Goal: Task Accomplishment & Management: Manage account settings

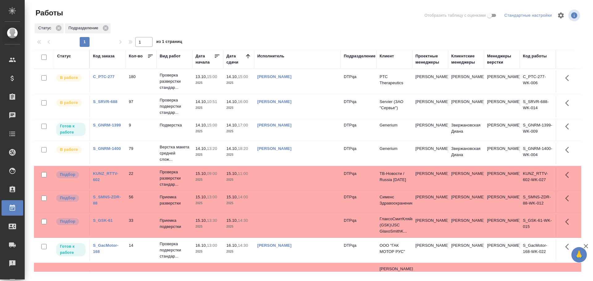
scroll to position [22, 0]
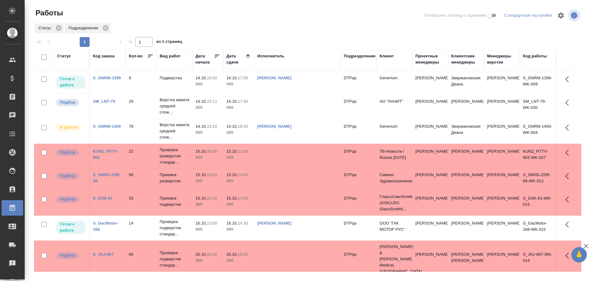
click at [288, 108] on td at bounding box center [297, 106] width 87 height 22
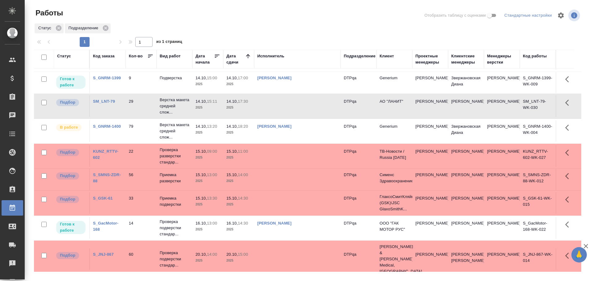
click at [288, 108] on td at bounding box center [297, 106] width 87 height 22
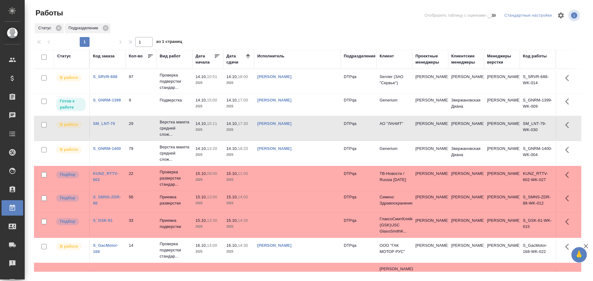
click at [323, 108] on td "[PERSON_NAME]" at bounding box center [297, 105] width 87 height 22
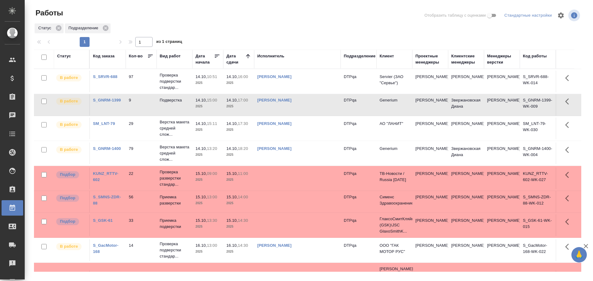
click at [306, 85] on td "[PERSON_NAME]" at bounding box center [297, 82] width 87 height 22
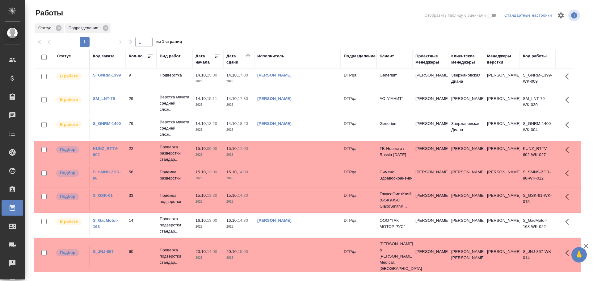
click at [292, 219] on link "[PERSON_NAME]" at bounding box center [274, 220] width 34 height 5
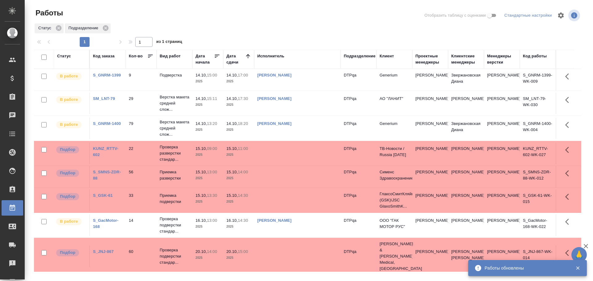
click at [292, 124] on link "[PERSON_NAME]" at bounding box center [274, 123] width 34 height 5
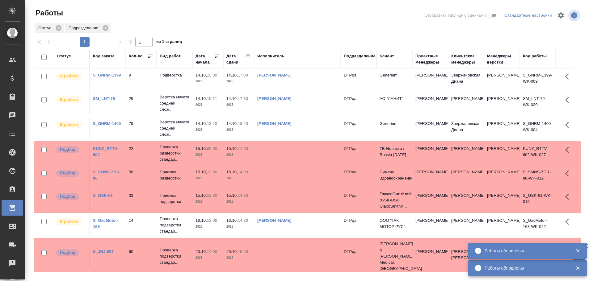
click at [67, 55] on div "Статус" at bounding box center [64, 56] width 14 height 6
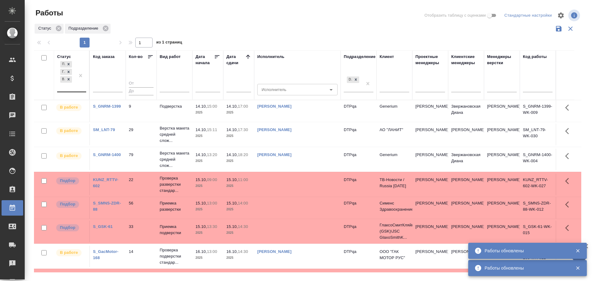
click at [67, 88] on div "Подбор Готов к работе В работе" at bounding box center [66, 76] width 18 height 32
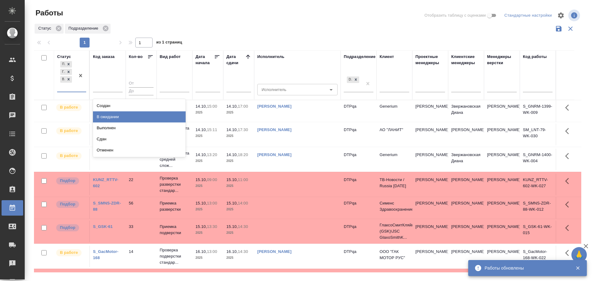
click at [105, 117] on div "В ожидании" at bounding box center [139, 117] width 93 height 11
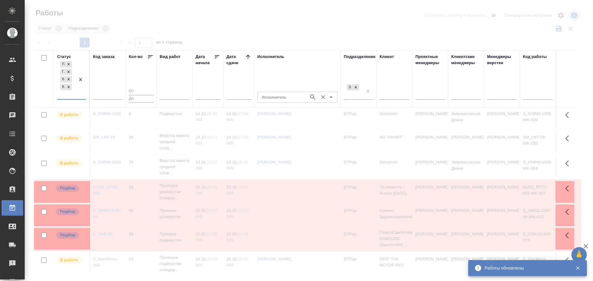
click at [285, 95] on input "Исполнитель" at bounding box center [282, 97] width 47 height 7
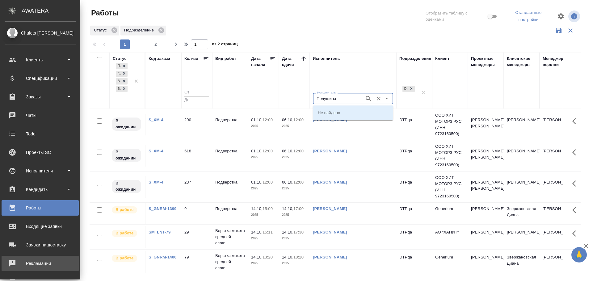
type input "Полушина"
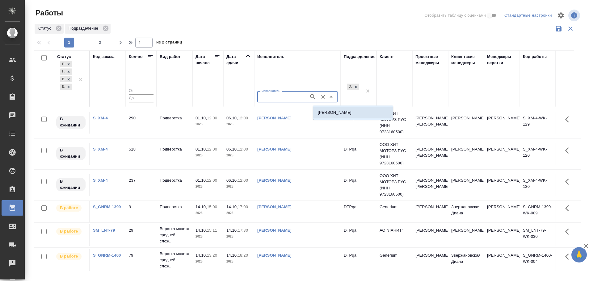
click at [352, 112] on p "Полушина Алёна Николаевна" at bounding box center [335, 113] width 34 height 6
type input "Полушина Алёна Николаевна"
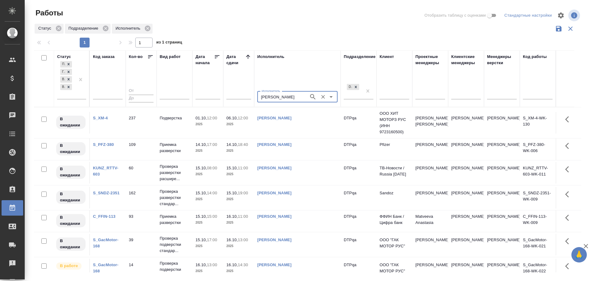
click at [292, 117] on link "Полушина Алёна Николаевна" at bounding box center [274, 118] width 34 height 5
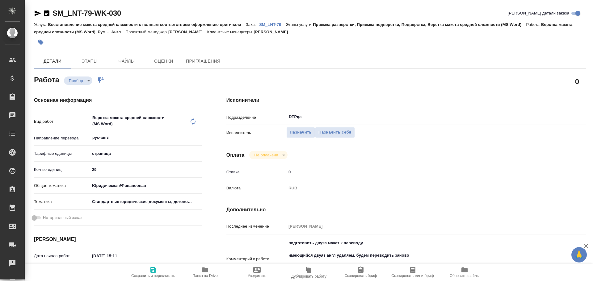
type textarea "x"
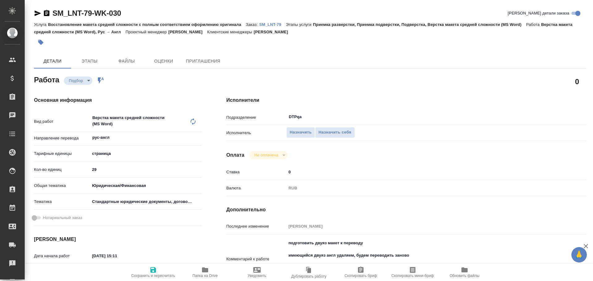
type textarea "x"
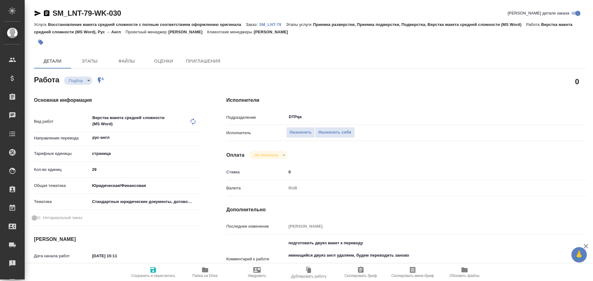
type textarea "x"
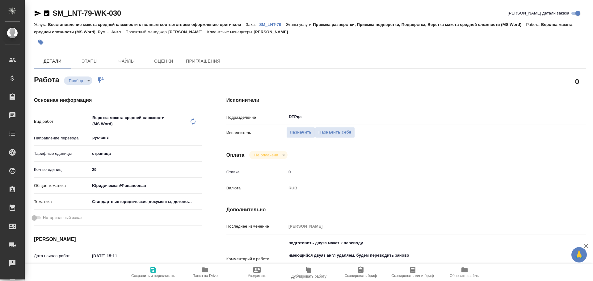
scroll to position [31, 0]
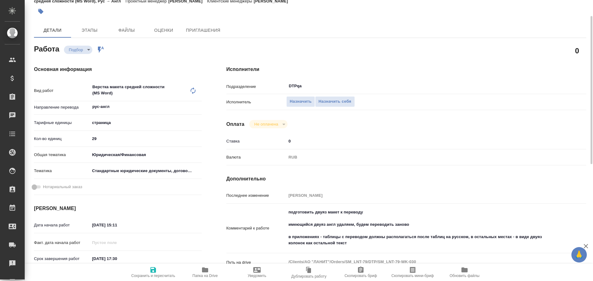
type textarea "x"
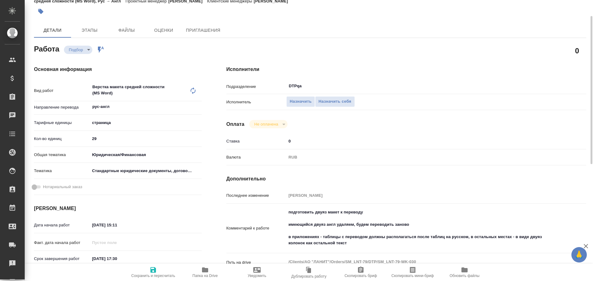
type textarea "x"
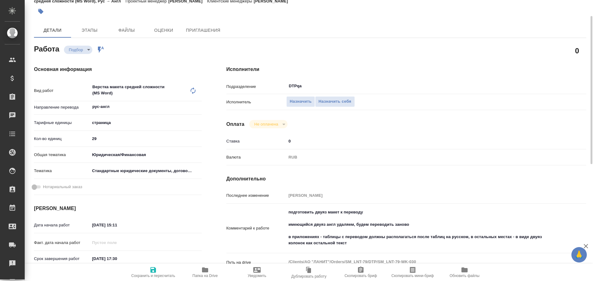
type textarea "x"
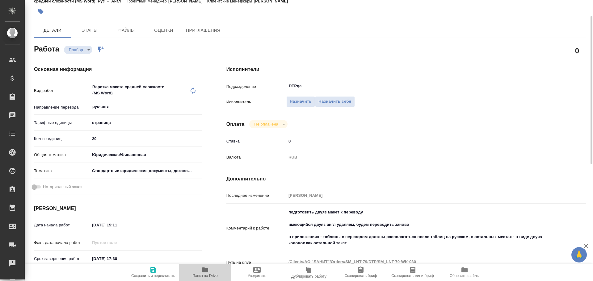
click at [210, 276] on span "Папка на Drive" at bounding box center [205, 276] width 25 height 4
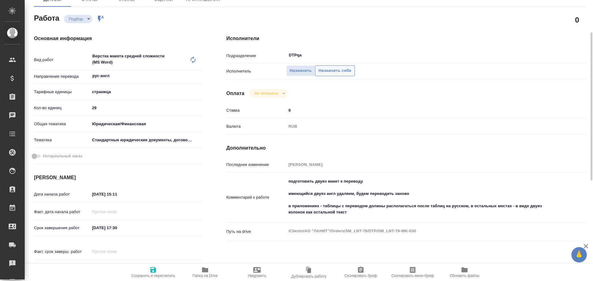
click at [342, 73] on span "Назначить себя" at bounding box center [335, 70] width 33 height 7
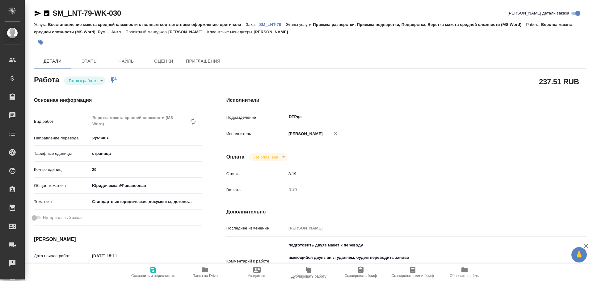
type textarea "x"
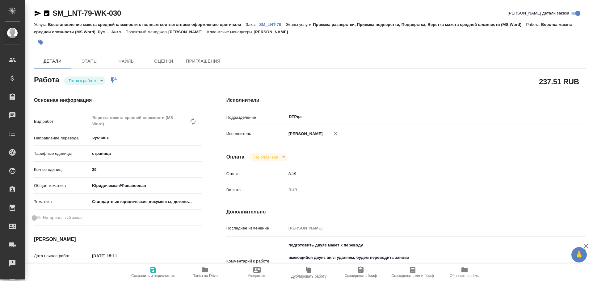
type textarea "x"
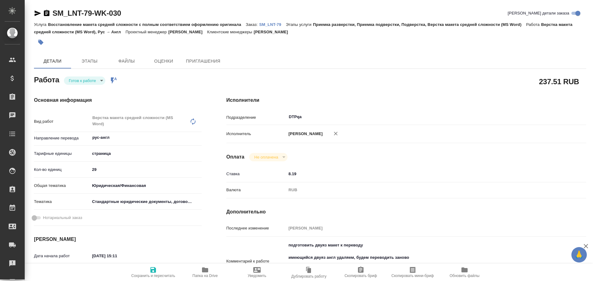
click at [78, 78] on body "🙏 .cls-1 fill:#fff; AWATERA Chulets Elena Клиенты Спецификации Заказы Чаты Todo…" at bounding box center [296, 140] width 593 height 281
type textarea "x"
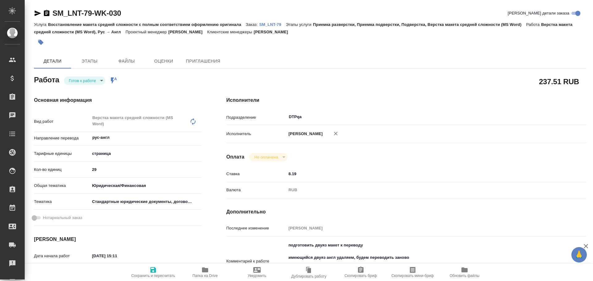
type textarea "x"
click at [76, 88] on button "В работе" at bounding box center [79, 91] width 20 height 7
type textarea "x"
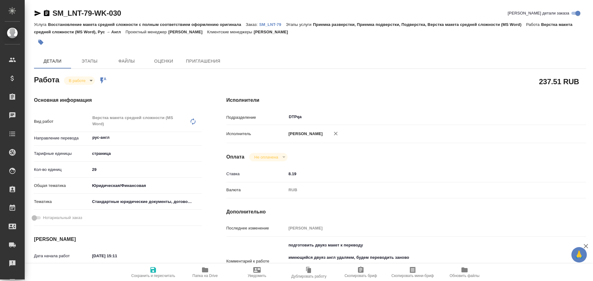
type textarea "x"
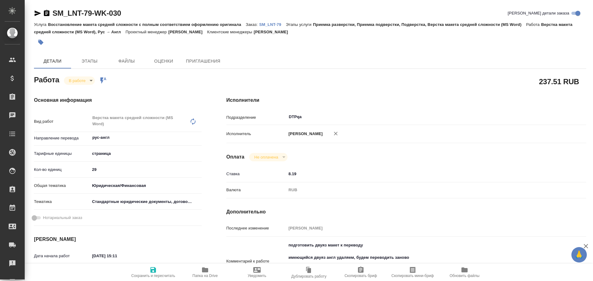
type textarea "x"
click at [151, 274] on span "Сохранить и пересчитать" at bounding box center [153, 276] width 44 height 4
type textarea "x"
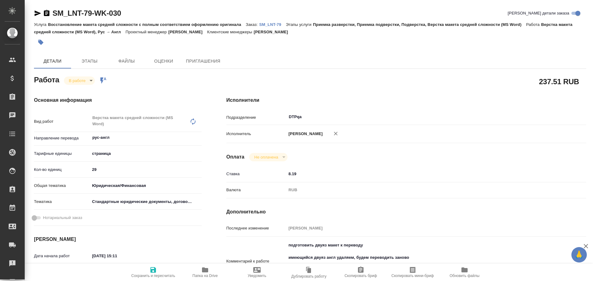
type textarea "x"
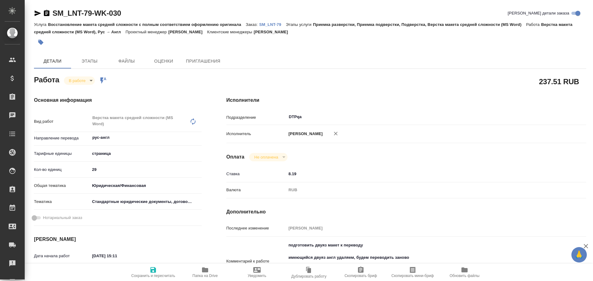
type textarea "x"
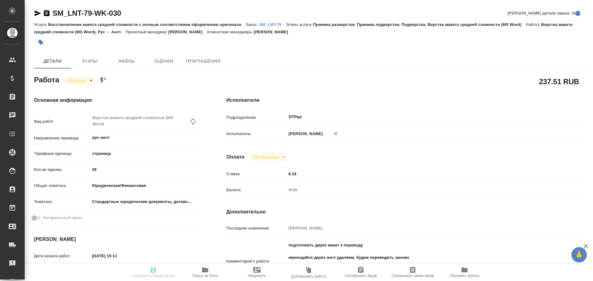
type textarea "x"
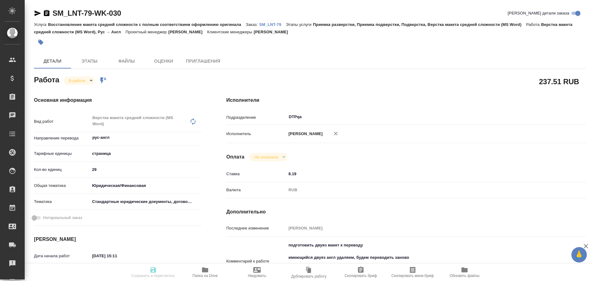
type textarea "x"
type input "inProgress"
type textarea "Верстка макета средней сложности (MS Word)"
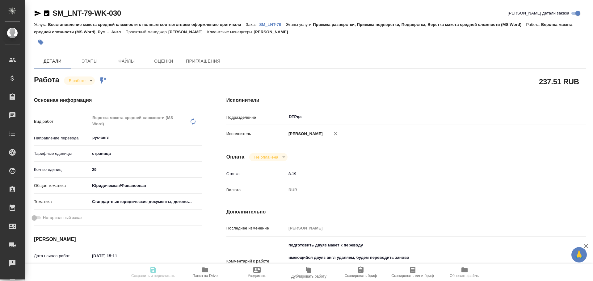
type textarea "x"
type input "рус-англ"
type input "5a8b1489cc6b4906c91bfdb2"
type input "29"
type input "yr-fn"
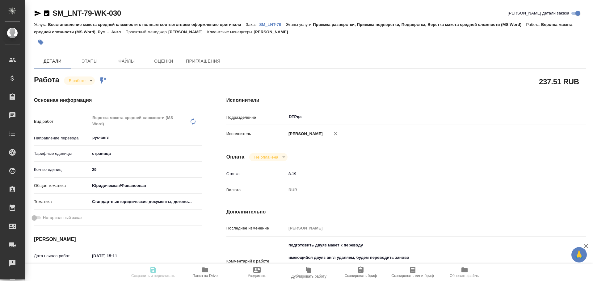
type input "5f647205b73bc97568ca66bf"
type input "14.10.2025 15:11"
type input "14.10.2025 15:44"
type input "14.10.2025 17:30"
type input "20.10.2025 16:00"
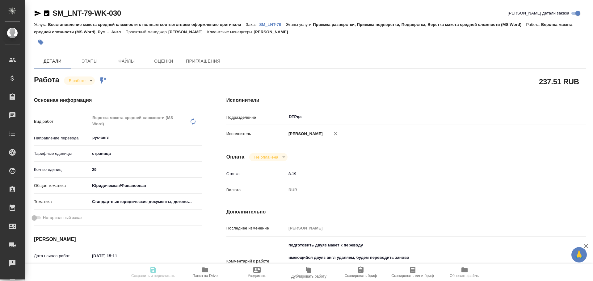
type input "DTPqa"
type input "notPayed"
type input "8.19"
type input "RUB"
type input "[PERSON_NAME]"
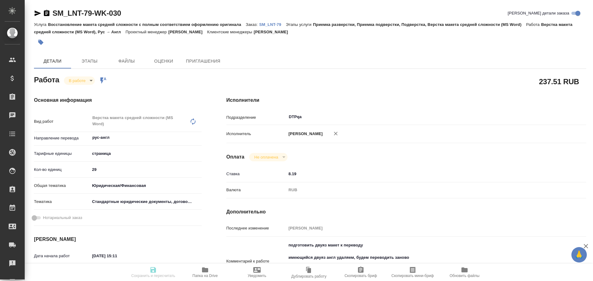
type textarea "подготовить двуяз макет к переводу имеющийся двуяз англ удаляем, будем переводи…"
type textarea "x"
type textarea "/Clients/АО "ЛАНИТ"/Orders/SM_LNT-79/DTP/SM_LNT-79-WK-030"
type textarea "x"
type input "SM_LNT-79"
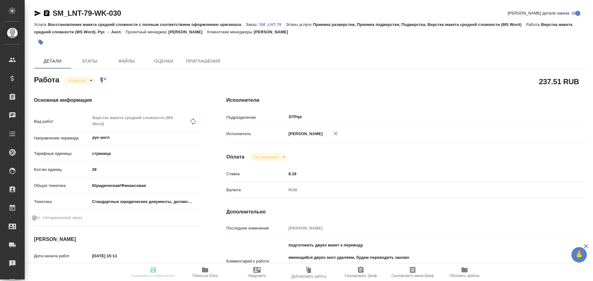
type input "Восстановление макета средней сложности с полным соответствием оформлению ориги…"
type input "Приемка разверстки, Приемка подверстки, Подверстка, Верстка макета средней слож…"
type input "Шульгина Анна"
type input "Петрова Валерия"
type input "/Clients/АО "ЛАНИТ"/Orders/SM_LNT-79"
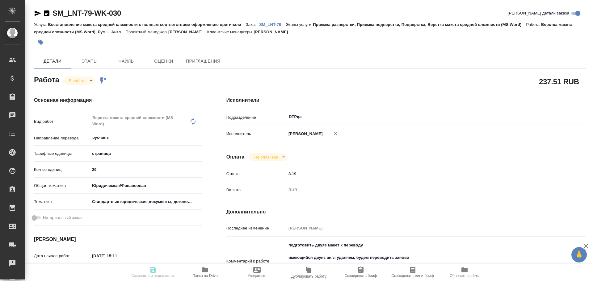
type textarea "x"
type textarea "договор ру-англ итоговый файл - ворд (с сохранением формата) где уже есть перев…"
type textarea "x"
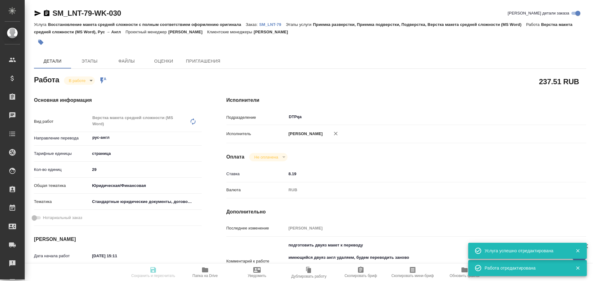
type textarea "x"
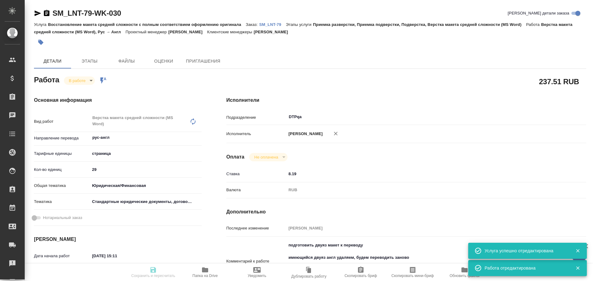
type textarea "x"
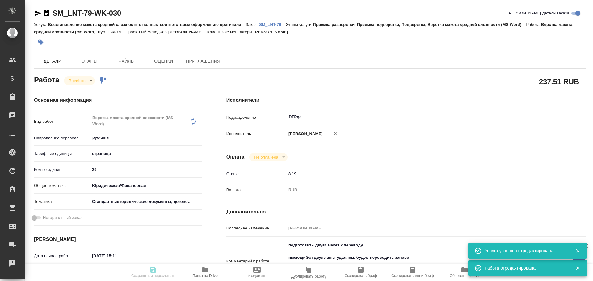
type textarea "x"
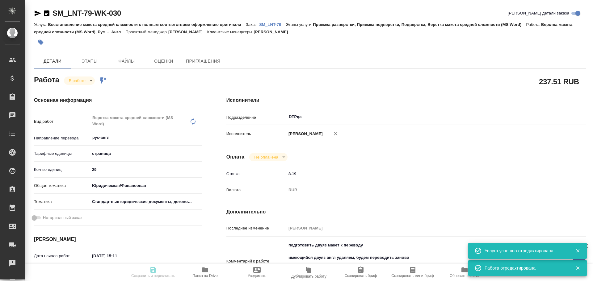
type textarea "x"
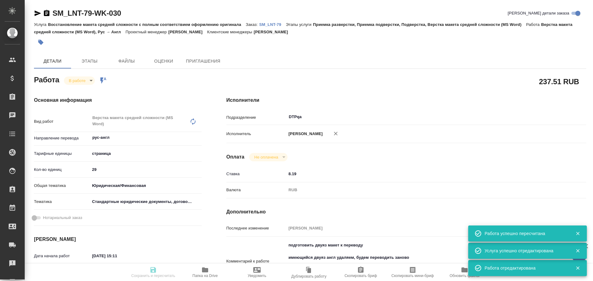
type input "inProgress"
type textarea "Верстка макета средней сложности (MS Word)"
type textarea "x"
type input "рус-англ"
type input "5a8b1489cc6b4906c91bfdb2"
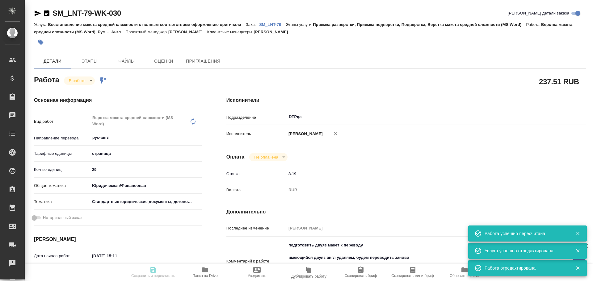
type input "29"
type input "yr-fn"
type input "5f647205b73bc97568ca66bf"
type input "14.10.2025 15:11"
type input "14.10.2025 15:44"
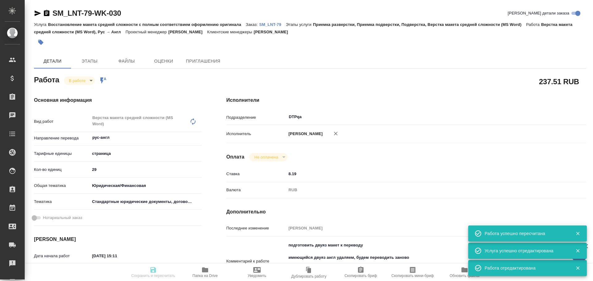
type input "14.10.2025 17:30"
type input "20.10.2025 16:00"
type input "DTPqa"
type input "notPayed"
type input "8.19"
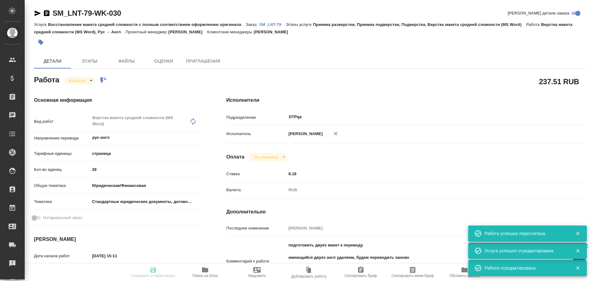
type input "RUB"
type input "Чулец Елена"
type textarea "подготовить двуяз макет к переводу имеющийся двуяз англ удаляем, будем переводи…"
type textarea "x"
type textarea "/Clients/АО "ЛАНИТ"/Orders/SM_LNT-79/DTP/SM_LNT-79-WK-030"
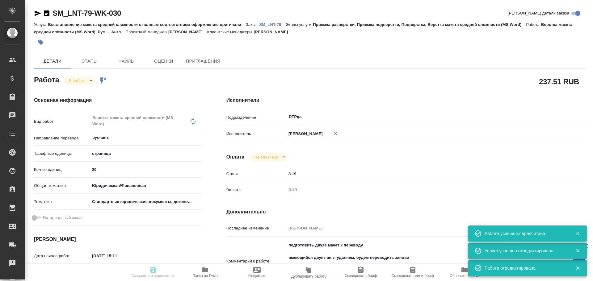
type textarea "x"
type input "SM_LNT-79"
type input "Восстановление макета средней сложности с полным соответствием оформлению ориги…"
type input "Приемка разверстки, Приемка подверстки, Подверстка, Верстка макета средней слож…"
type input "Шульгина Анна"
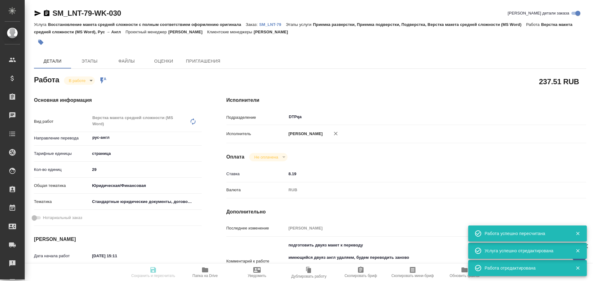
type input "[PERSON_NAME]"
type input "/Clients/АО "ЛАНИТ"/Orders/SM_LNT-79"
type textarea "x"
type textarea "договор ру-англ итоговый файл - ворд (с сохранением формата) где уже есть перев…"
type textarea "x"
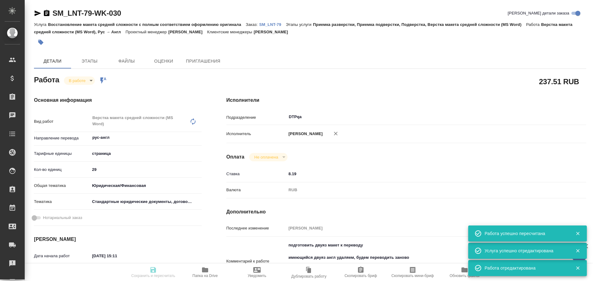
type textarea "x"
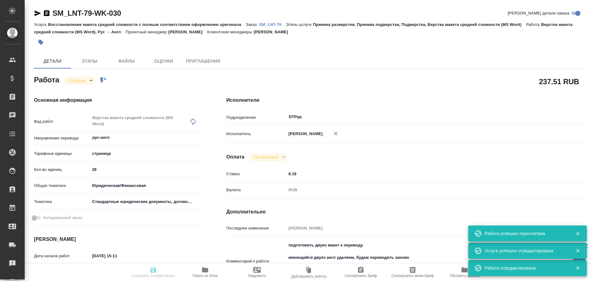
type textarea "x"
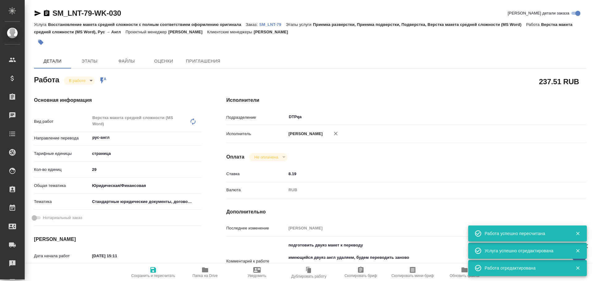
type textarea "x"
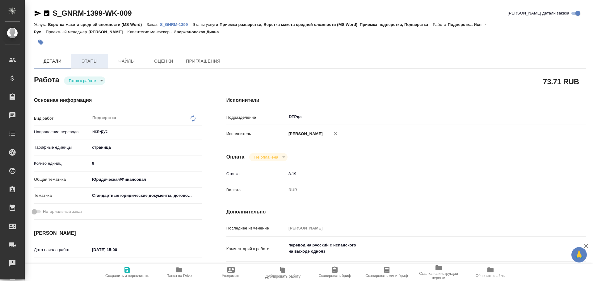
type textarea "x"
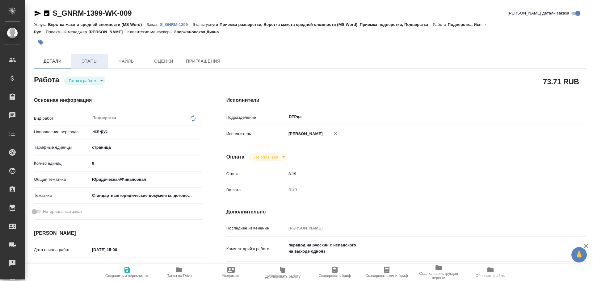
type textarea "x"
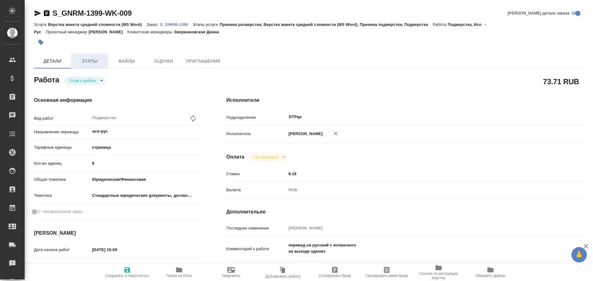
type textarea "x"
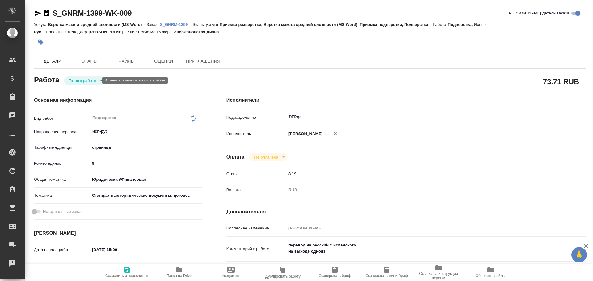
click at [74, 80] on body "🙏 .cls-1 fill:#fff; AWATERA Chulets Elena Клиенты Спецификации Заказы Чаты Todo…" at bounding box center [296, 140] width 593 height 281
type textarea "x"
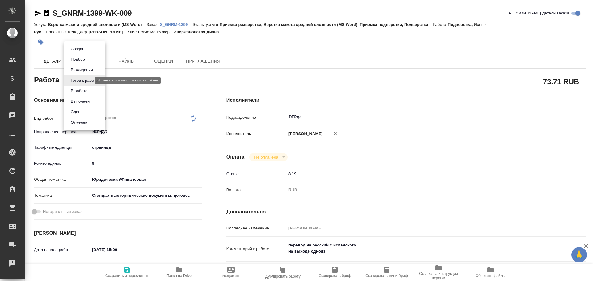
type textarea "x"
click at [74, 91] on button "В работе" at bounding box center [79, 91] width 20 height 7
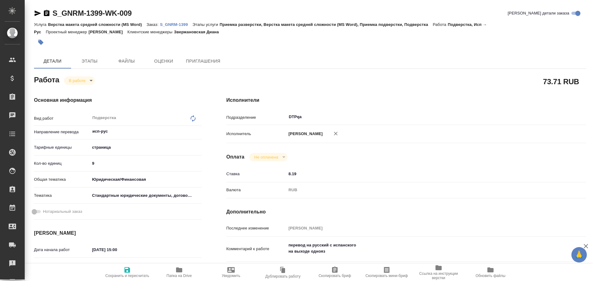
type textarea "x"
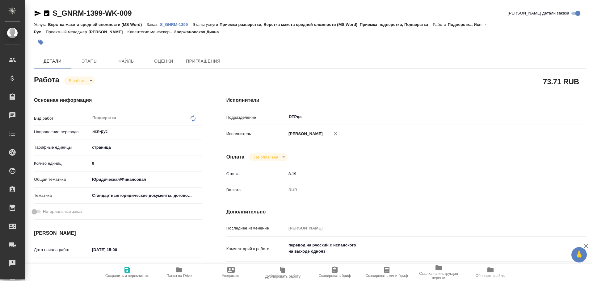
type textarea "x"
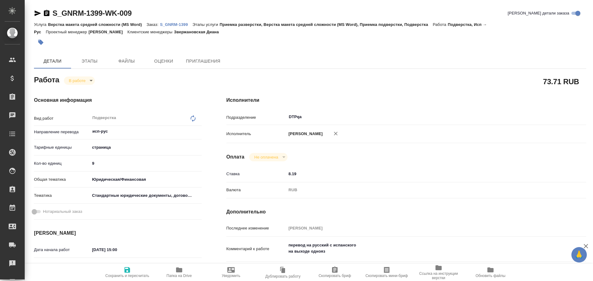
type textarea "x"
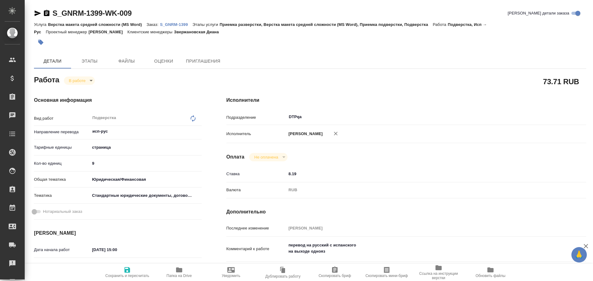
type textarea "x"
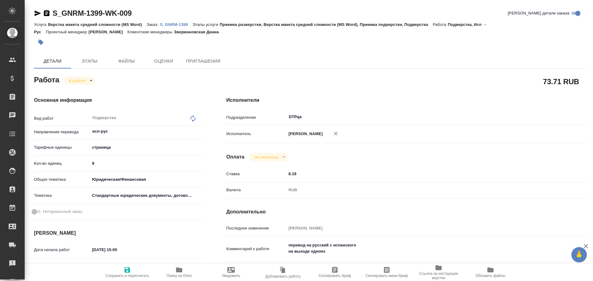
click at [125, 271] on icon "button" at bounding box center [128, 271] width 6 height 6
type textarea "x"
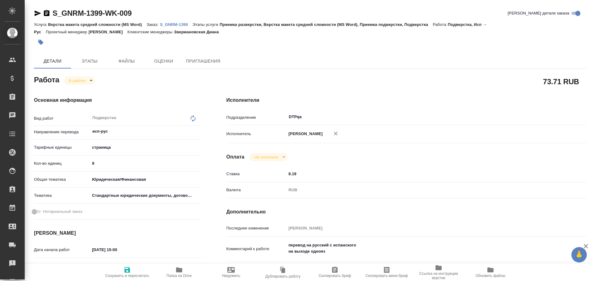
type textarea "x"
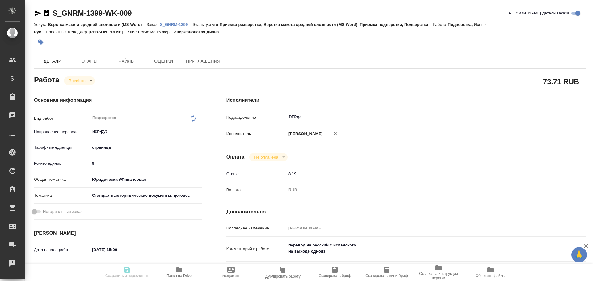
type textarea "x"
type input "inProgress"
type textarea "Подверстка"
type textarea "x"
type input "исп-рус"
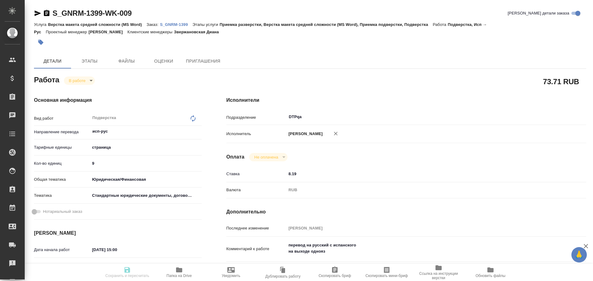
type input "5a8b1489cc6b4906c91bfdb2"
type input "9"
type input "yr-fn"
type input "5f647205b73bc97568ca66bf"
type input "14.10.2025 15:00"
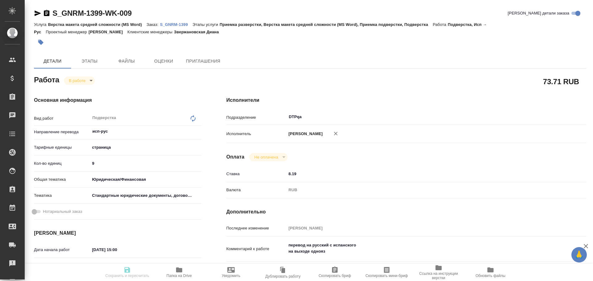
type input "14.10.2025 15:44"
type input "14.10.2025 17:00"
type input "14.10.2025 18:00"
type input "DTPqa"
type input "notPayed"
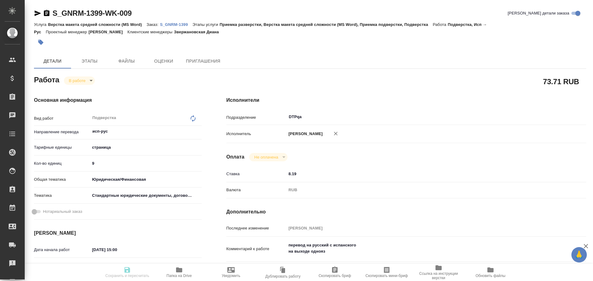
type input "8.19"
type input "RUB"
type input "Чулец Елена"
type textarea "перевод на русский с испанского на выходе однояз"
type textarea "x"
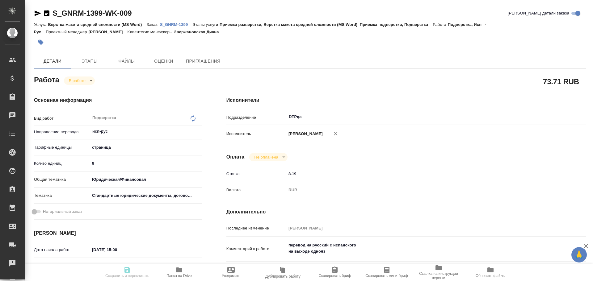
type textarea "/Clients/Generium/Orders/S_GNRM-1399/DTP/S_GNRM-1399-WK-009"
type textarea "x"
type input "S_GNRM-1399"
type input "Верстка макета средней сложности (MS Word)"
type input "Приемка разверстки, Верстка макета средней сложности (MS Word), Приемка подверс…"
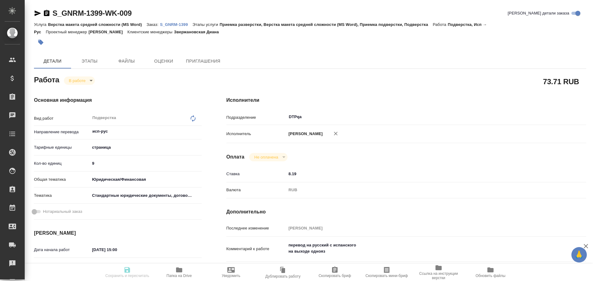
type input "Звержановская Диана"
type input "[PERSON_NAME]"
type input "/Clients/Generium/Orders/S_GNRM-1399"
type textarea "x"
type textarea "перевод на русский с испанского"
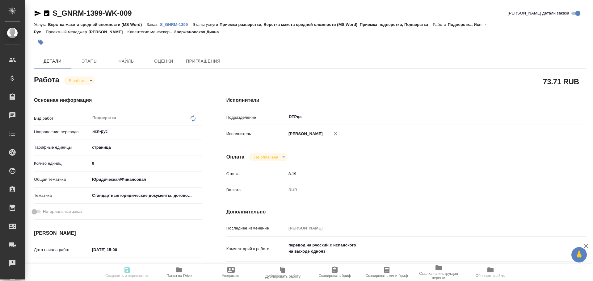
type textarea "x"
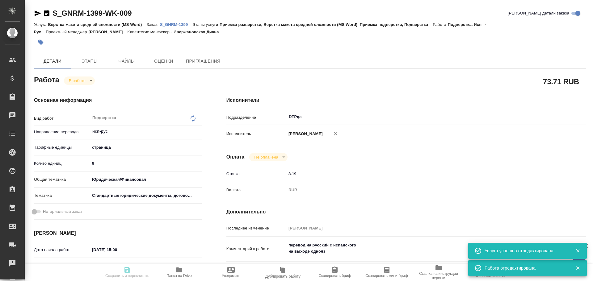
type textarea "x"
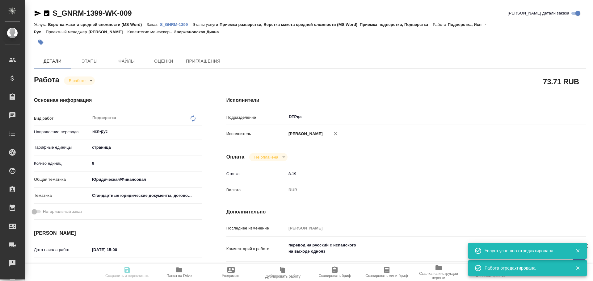
type textarea "x"
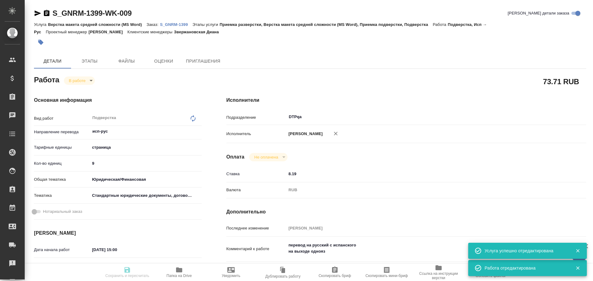
type textarea "x"
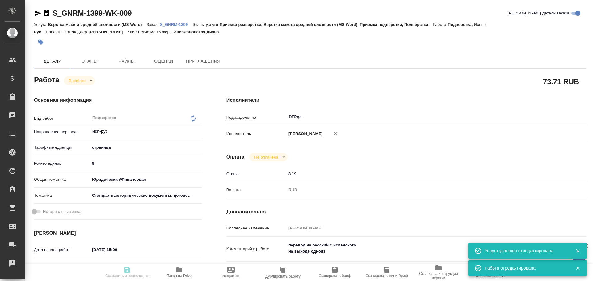
type textarea "x"
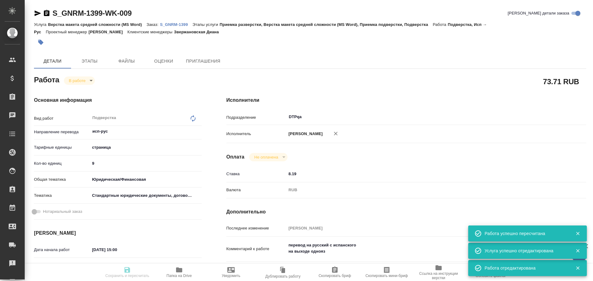
type input "inProgress"
type textarea "Подверстка"
type textarea "x"
type input "исп-рус"
type input "5a8b1489cc6b4906c91bfdb2"
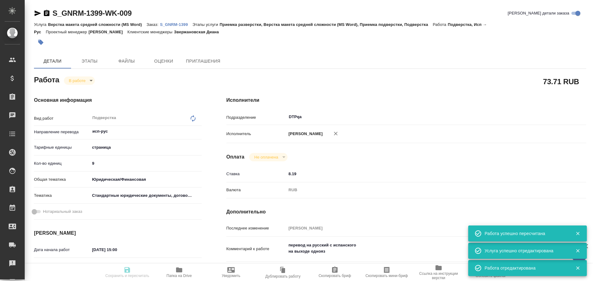
type input "9"
type input "yr-fn"
type input "5f647205b73bc97568ca66bf"
type input "14.10.2025 15:00"
type input "14.10.2025 15:44"
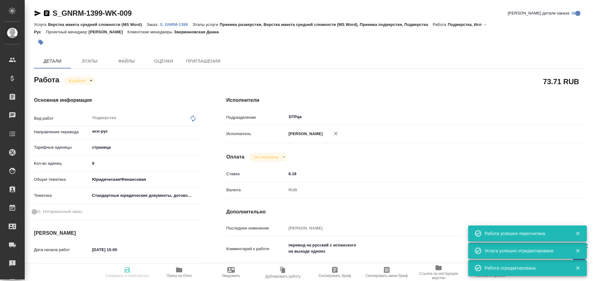
type input "[DATE] 17:00"
type input "14.10.2025 18:00"
type input "DTPqa"
type input "notPayed"
type input "8.19"
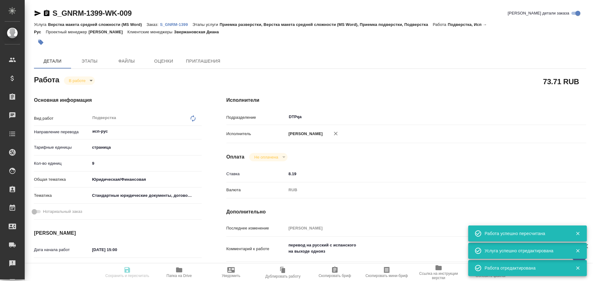
type input "RUB"
type input "[PERSON_NAME]"
type textarea "перевод на русский с испанского на выходе однояз"
type textarea "x"
type textarea "/Clients/Generium/Orders/S_GNRM-1399/DTP/S_GNRM-1399-WK-009"
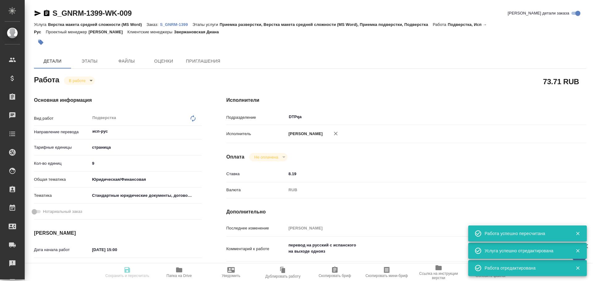
type textarea "x"
type input "S_GNRM-1399"
type input "Верстка макета средней сложности (MS Word)"
type input "Приемка разверстки, Верстка макета средней сложности (MS Word), Приемка подверс…"
type input "Звержановская Диана"
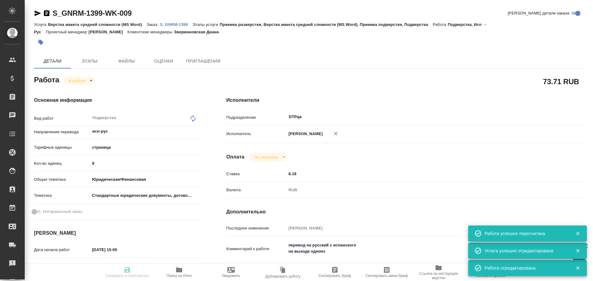
type input "Петрова Валерия"
type input "/Clients/Generium/Orders/S_GNRM-1399"
type textarea "x"
type textarea "перевод на русский с испанского"
type textarea "x"
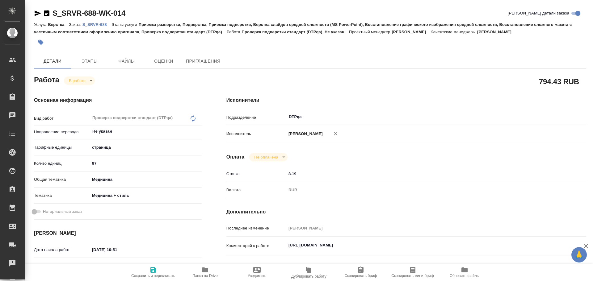
type textarea "x"
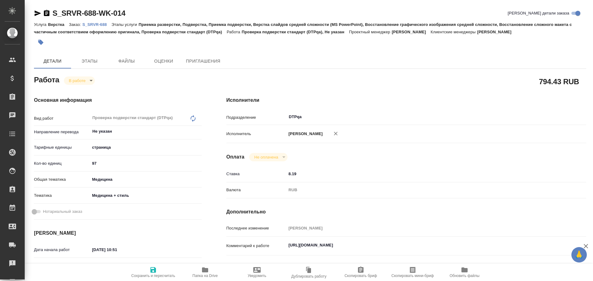
type textarea "x"
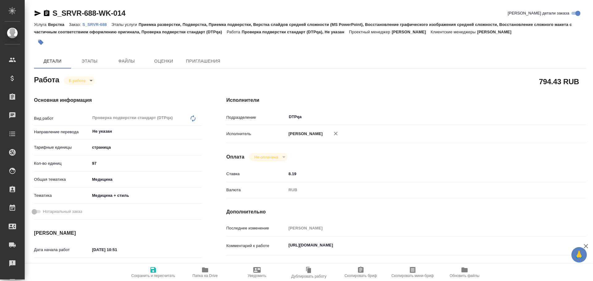
type textarea "x"
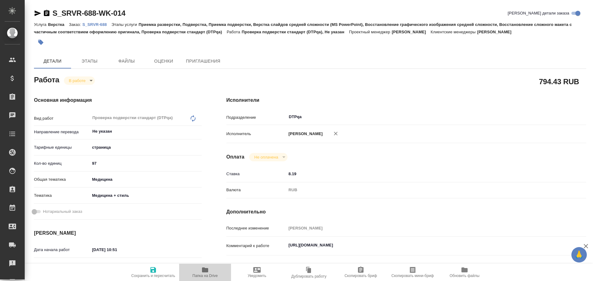
click at [210, 270] on span "Папка на Drive" at bounding box center [205, 273] width 44 height 12
type textarea "x"
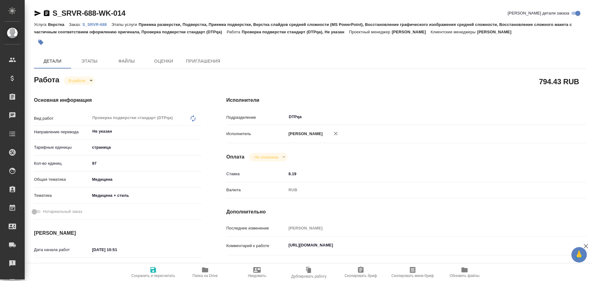
type textarea "x"
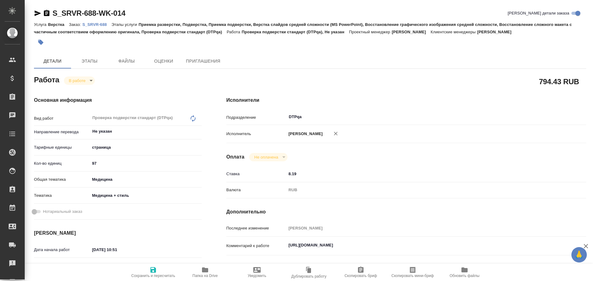
type textarea "x"
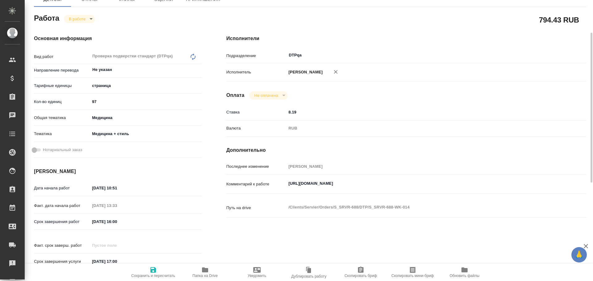
type textarea "x"
click at [448, 181] on textarea "https://tera.awatera.com/Work/68bffb6c7d0eacba12b28ac7/details" at bounding box center [421, 184] width 269 height 11
type textarea "x"
type textarea "https://tera.awatera.com/Work/68bffb6c7d0eacba12b28ac7/details"
type textarea "x"
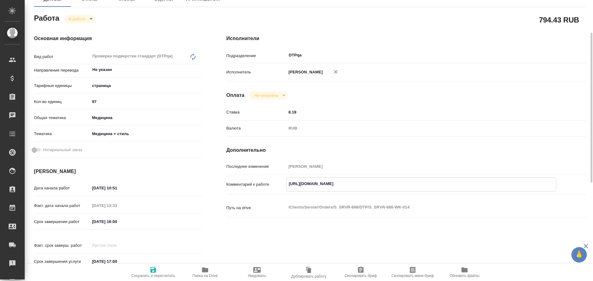
type textarea "x"
type textarea "https://tera.awatera.com/Work/68bffb6c7d0eacba12b28ac7/details H"
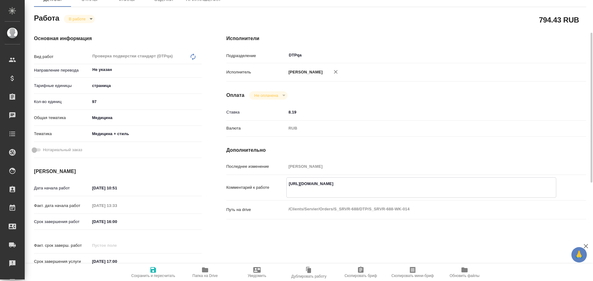
type textarea "x"
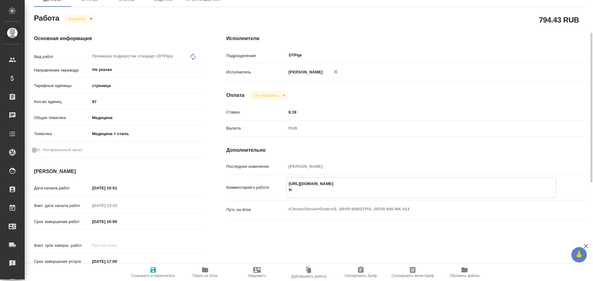
type textarea "https://tera.awatera.com/Work/68bffb6c7d0eacba12b28ac7/details Hf"
type textarea "x"
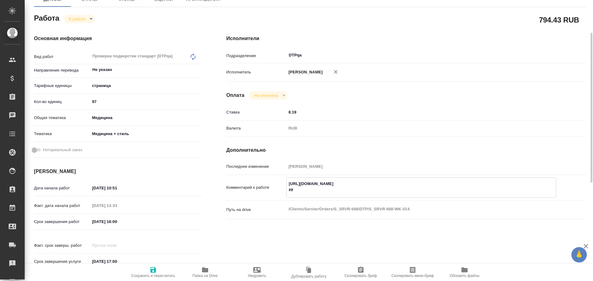
type textarea "x"
type textarea "https://tera.awatera.com/Work/68bffb6c7d0eacba12b28ac7/details H"
type textarea "x"
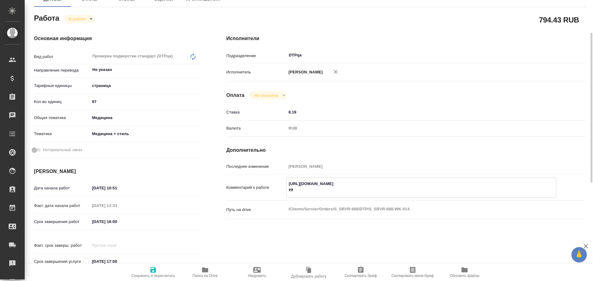
type textarea "x"
type textarea "https://tera.awatera.com/Work/68bffb6c7d0eacba12b28ac7/details"
type textarea "x"
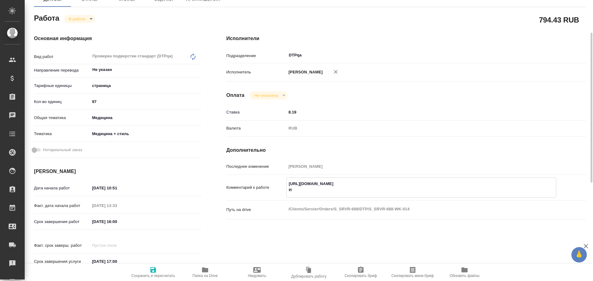
type textarea "x"
type textarea "https://tera.awatera.com/Work/68bffb6c7d0eacba12b28ac7/details Р"
type textarea "x"
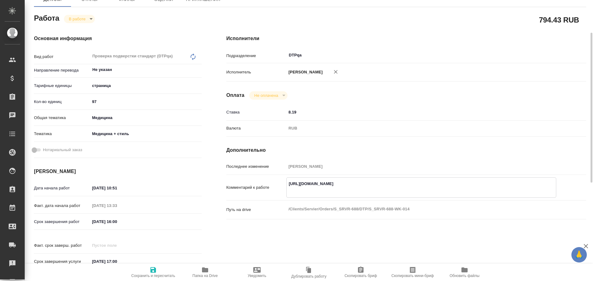
type textarea "x"
type textarea "https://tera.awatera.com/Work/68bffb6c7d0eacba12b28ac7/details Ра"
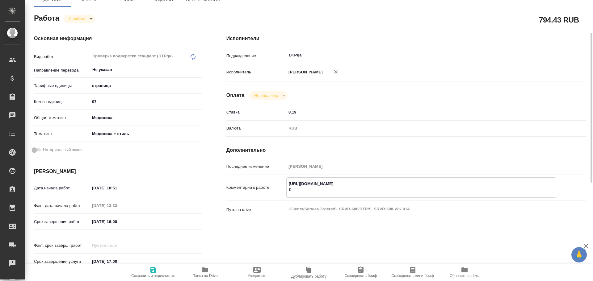
type textarea "x"
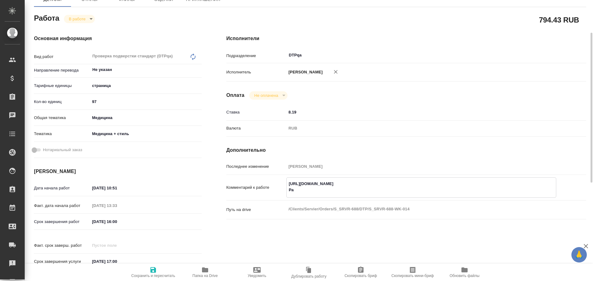
type textarea "https://tera.awatera.com/Work/68bffb6c7d0eacba12b28ac7/details Раз"
type textarea "x"
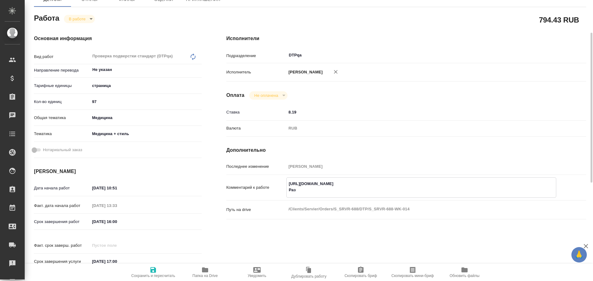
type textarea "x"
type textarea "https://tera.awatera.com/Work/68bffb6c7d0eacba12b28ac7/details Разб"
type textarea "x"
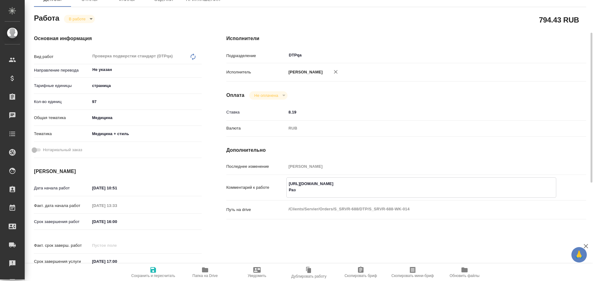
type textarea "x"
type textarea "https://tera.awatera.com/Work/68bffb6c7d0eacba12b28ac7/details Разбо"
type textarea "x"
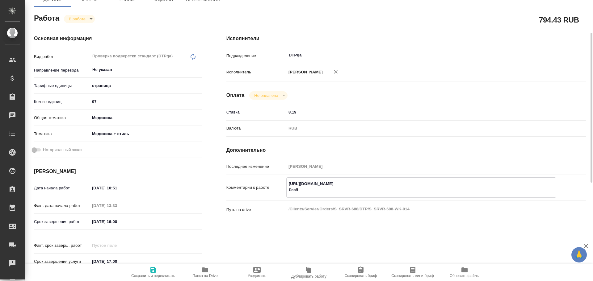
type textarea "x"
type textarea "https://tera.awatera.com/Work/68bffb6c7d0eacba12b28ac7/details Разбор"
type textarea "x"
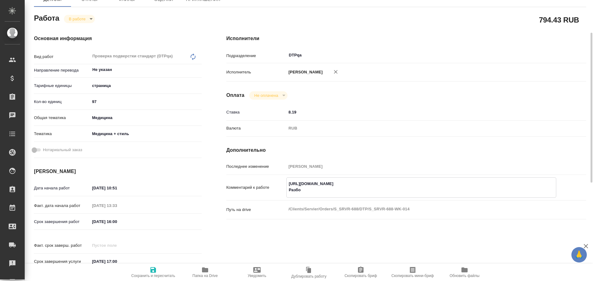
type textarea "x"
type textarea "https://tera.awatera.com/Work/68bffb6c7d0eacba12b28ac7/details Разбор"
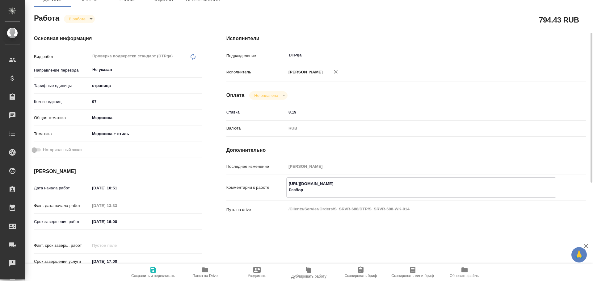
type textarea "x"
paste textarea "https://drive.awatera.com/f/10702687"
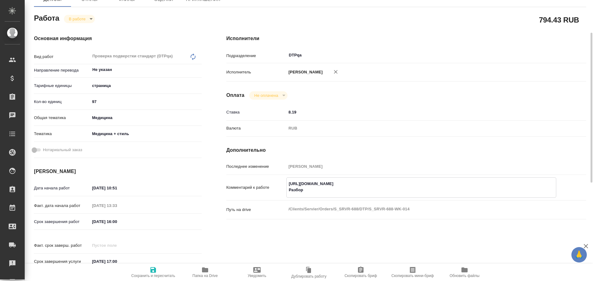
type textarea "x"
type textarea "https://tera.awatera.com/Work/68bffb6c7d0eacba12b28ac7/details Разбор https://d…"
type textarea "x"
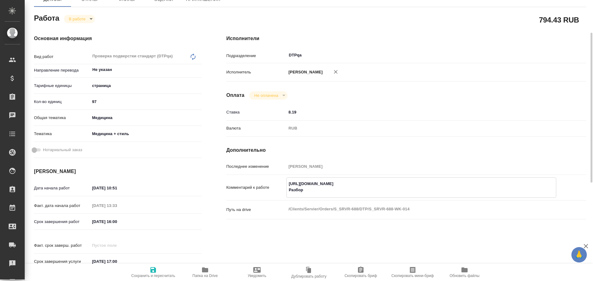
type textarea "x"
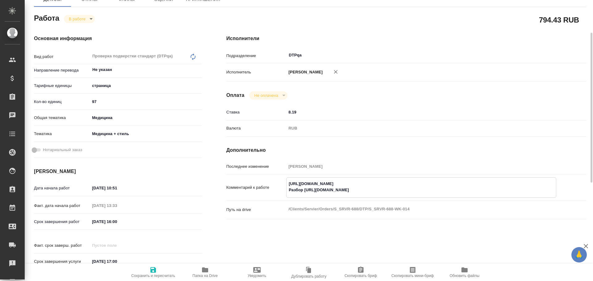
type textarea "x"
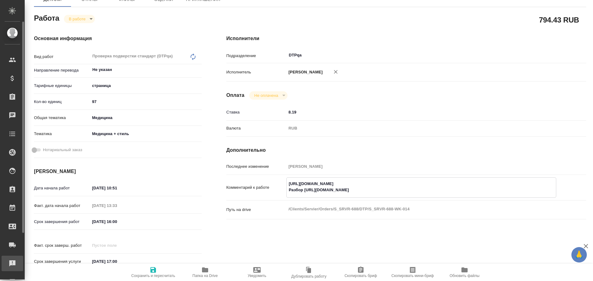
type textarea "x"
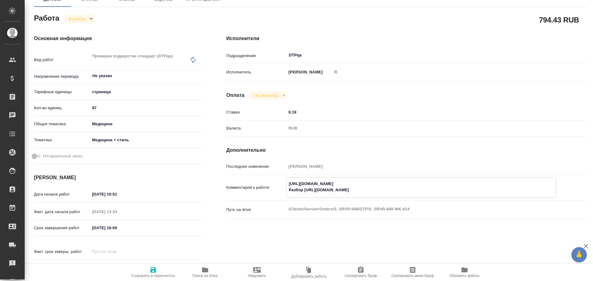
type textarea "https://tera.awatera.com/Work/68bffb6c7d0eacba12b28ac7/details Разбор https://d…"
type textarea "x"
click at [158, 277] on span "Сохранить и пересчитать" at bounding box center [153, 276] width 44 height 4
type textarea "x"
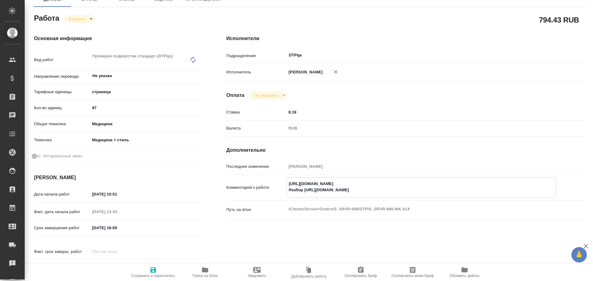
type textarea "x"
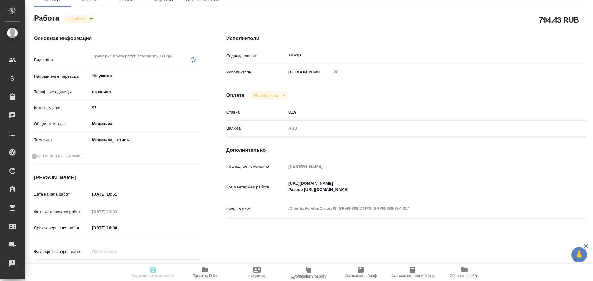
type textarea "x"
type input "inProgress"
type textarea "Проверка подверстки стандарт (DTPqa)"
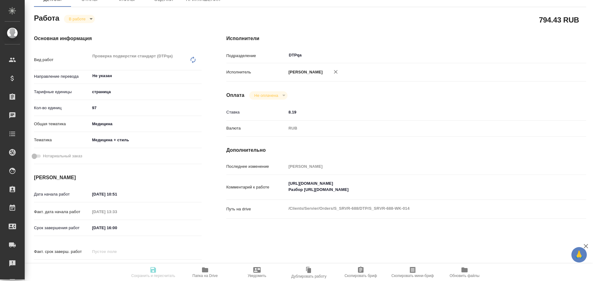
type textarea "x"
type input "Не указан"
type input "5a8b1489cc6b4906c91bfdb2"
type input "97"
type input "med"
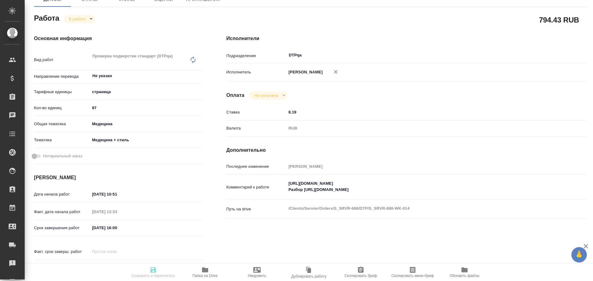
type input "614982e3093d9b491e1077bc"
type input "14.10.2025 10:51"
type input "14.10.2025 13:33"
type input "14.10.2025 16:00"
type input "14.10.2025 17:00"
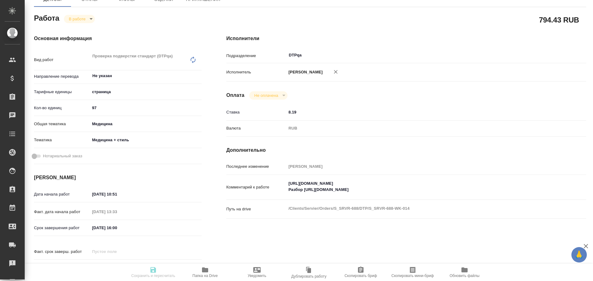
type input "DTPqa"
type input "notPayed"
type input "8.19"
type input "RUB"
type input "[PERSON_NAME]"
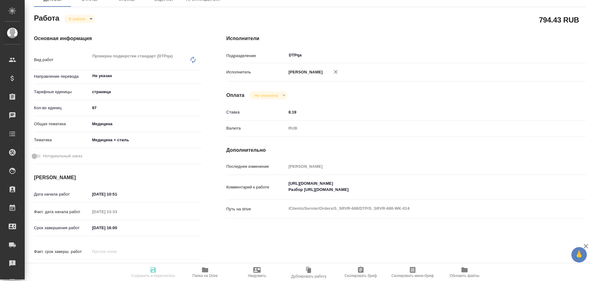
type textarea "https://tera.awatera.com/Work/68bffb6c7d0eacba12b28ac7/details Разбор https://d…"
type textarea "x"
type textarea "/Clients/Servier/Orders/S_SRVR-688/DTP/S_SRVR-688-WK-014"
type textarea "x"
type input "S_SRVR-688"
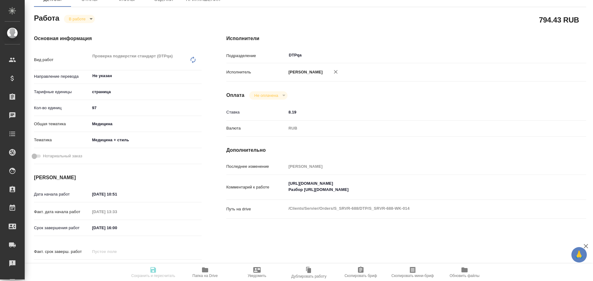
type input "на уточнении"
type input "Верстка"
type input "Приемка разверстки, Подверстка, Приемка подверстки, Верстка слайдов средней сло…"
type input "Никифорова Валерия"
type input "Заборова Александра"
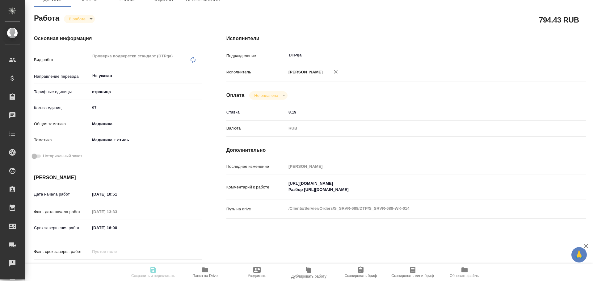
type input "/Clients/Servier/Orders/S_SRVR-688"
type textarea "x"
type textarea "англ-рус сроки - до конца сентября от клиента: По необходимости отправим Вам ис…"
type textarea "x"
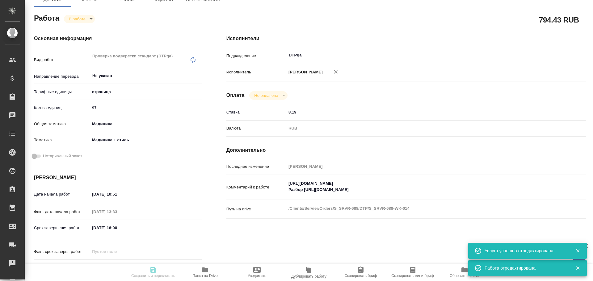
type textarea "x"
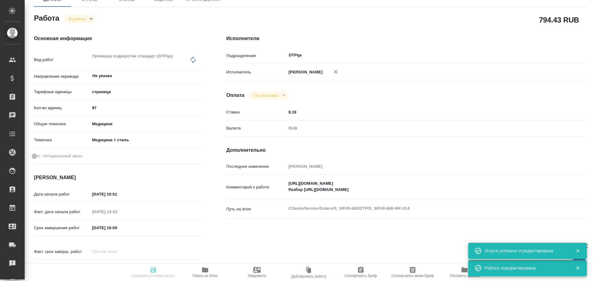
type textarea "x"
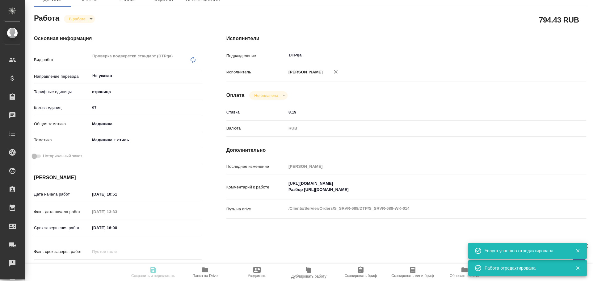
type textarea "x"
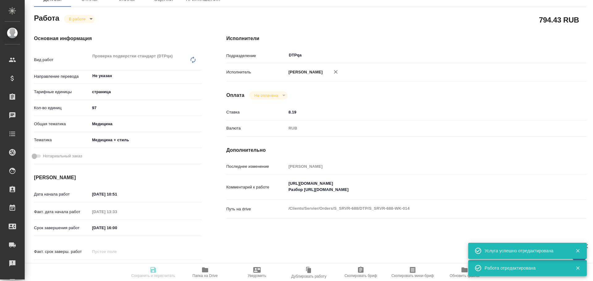
type textarea "x"
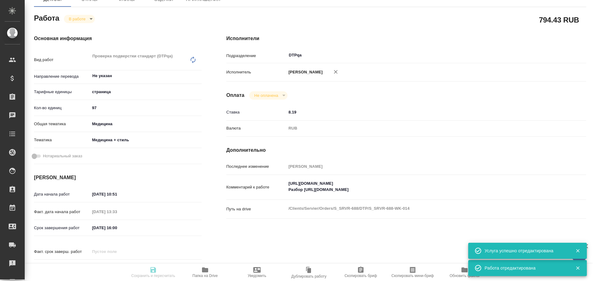
type input "inProgress"
type textarea "Проверка подверстки стандарт (DTPqa)"
type textarea "x"
type input "Не указан"
type input "5a8b1489cc6b4906c91bfdb2"
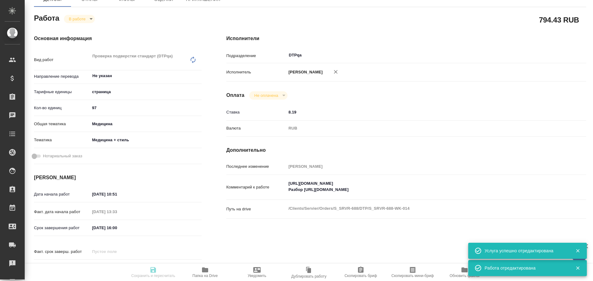
type input "97"
type input "med"
type input "614982e3093d9b491e1077bc"
type input "14.10.2025 10:51"
type input "14.10.2025 13:33"
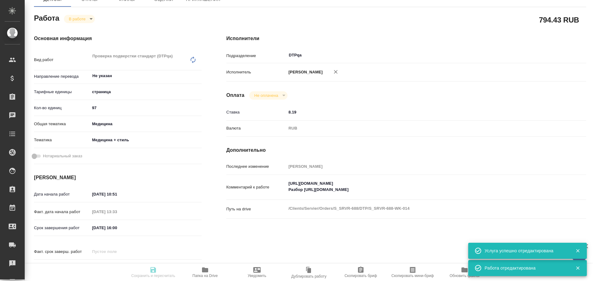
type input "14.10.2025 16:00"
type input "14.10.2025 17:00"
type input "DTPqa"
type input "notPayed"
type input "8.19"
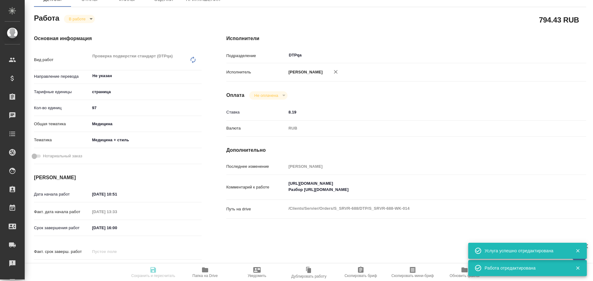
type input "RUB"
type input "[PERSON_NAME]"
type textarea "https://tera.awatera.com/Work/68bffb6c7d0eacba12b28ac7/details Разбор https://d…"
type textarea "x"
type textarea "/Clients/Servier/Orders/S_SRVR-688/DTP/S_SRVR-688-WK-014"
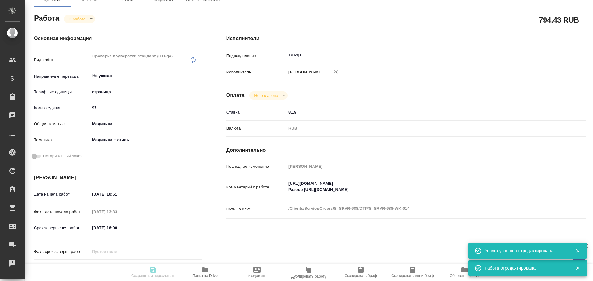
type textarea "x"
type input "S_SRVR-688"
type input "на уточнении"
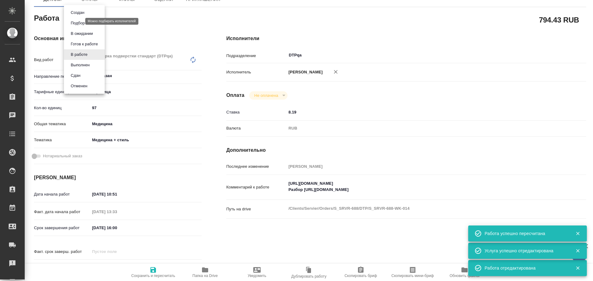
click at [72, 20] on body "🙏 .cls-1 fill:#fff; AWATERA Chulets Elena Клиенты Спецификации Заказы 0 Чаты To…" at bounding box center [296, 140] width 593 height 281
drag, startPoint x: 79, startPoint y: 65, endPoint x: 93, endPoint y: 75, distance: 17.4
click at [79, 65] on button "Выполнен" at bounding box center [80, 65] width 23 height 7
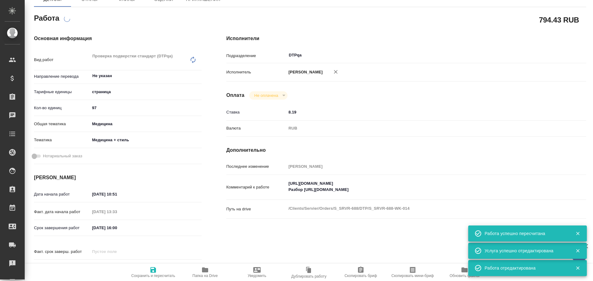
scroll to position [0, 0]
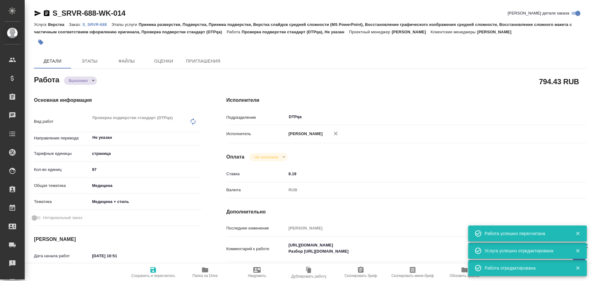
click at [155, 270] on icon "button" at bounding box center [153, 271] width 6 height 6
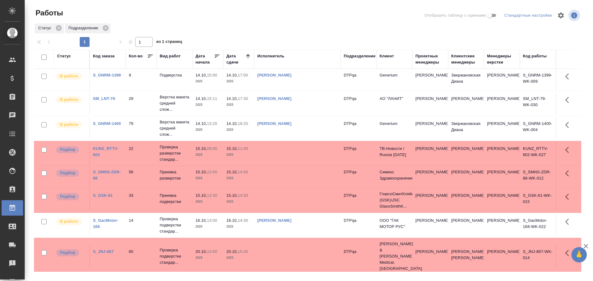
click at [318, 83] on td "[PERSON_NAME]" at bounding box center [297, 80] width 87 height 22
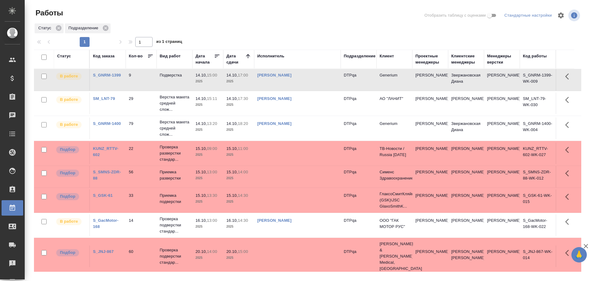
click at [318, 83] on td "[PERSON_NAME]" at bounding box center [297, 80] width 87 height 22
click at [316, 79] on td "[PERSON_NAME]" at bounding box center [297, 80] width 87 height 22
click at [300, 83] on td "[PERSON_NAME]" at bounding box center [297, 80] width 87 height 22
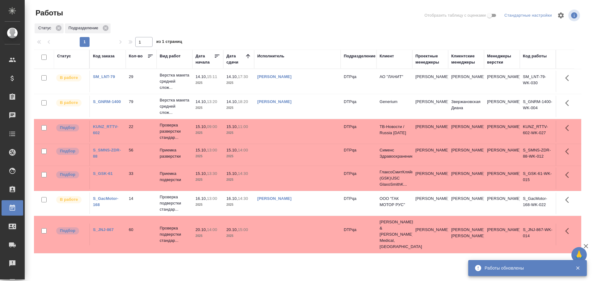
click at [325, 82] on td "[PERSON_NAME]" at bounding box center [297, 82] width 87 height 22
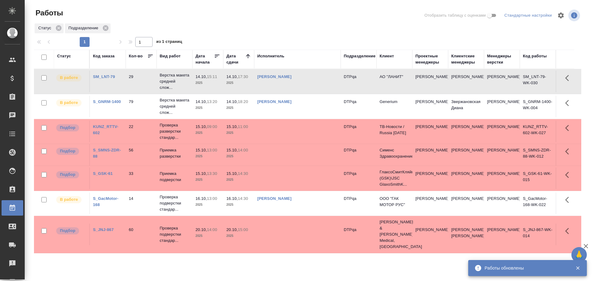
click at [321, 83] on td "[PERSON_NAME]" at bounding box center [297, 82] width 87 height 22
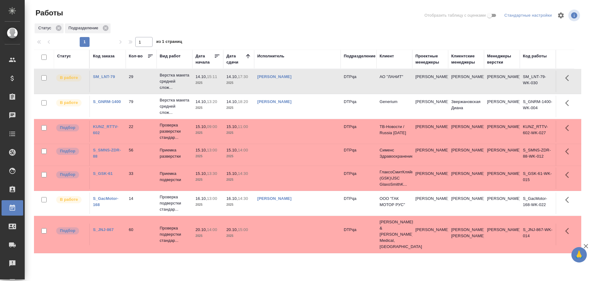
click at [313, 79] on div "[PERSON_NAME]" at bounding box center [297, 77] width 80 height 6
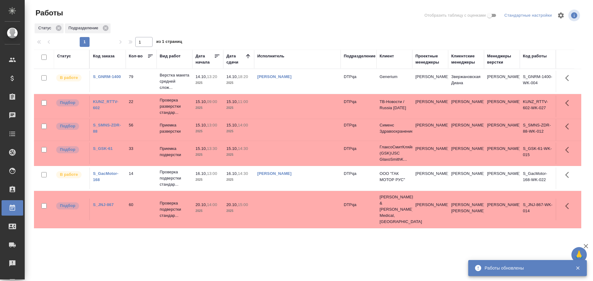
click at [315, 82] on td "[PERSON_NAME]" at bounding box center [297, 82] width 87 height 22
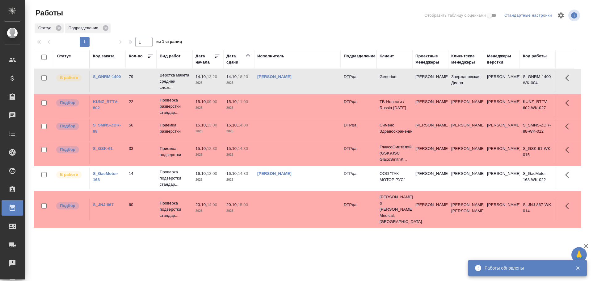
click at [315, 82] on td "[PERSON_NAME]" at bounding box center [297, 82] width 87 height 22
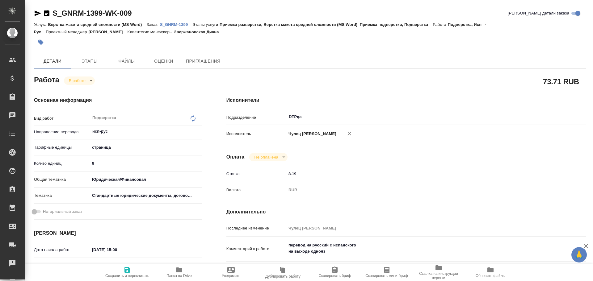
type textarea "x"
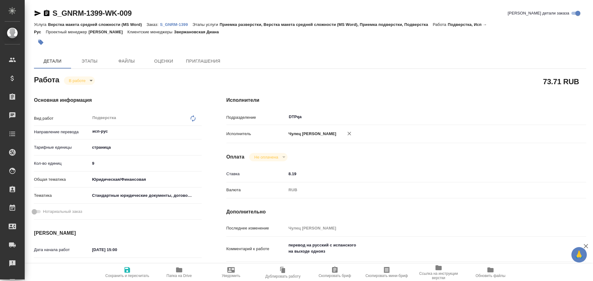
type textarea "x"
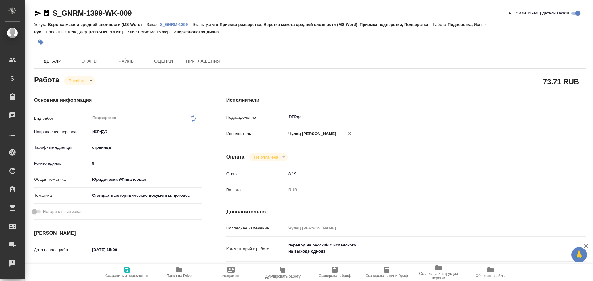
type textarea "x"
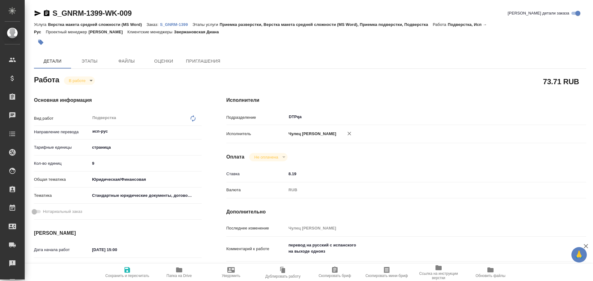
type textarea "x"
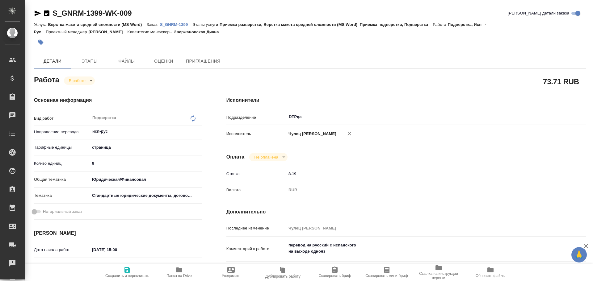
type textarea "x"
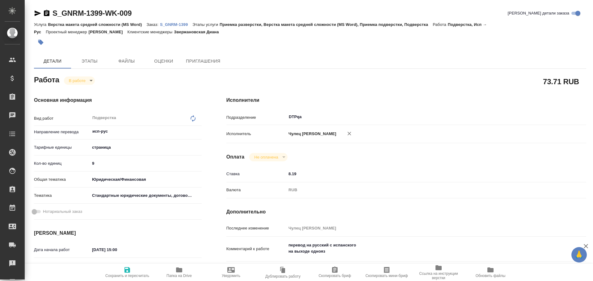
type textarea "x"
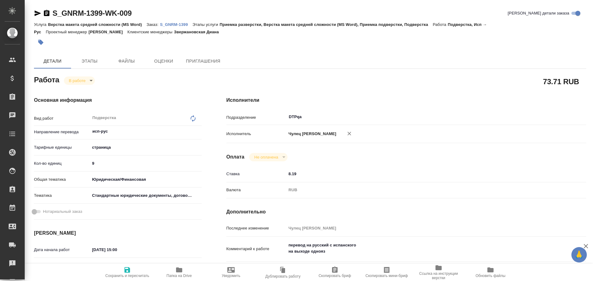
click at [177, 275] on span "Папка на Drive" at bounding box center [179, 276] width 25 height 4
type textarea "x"
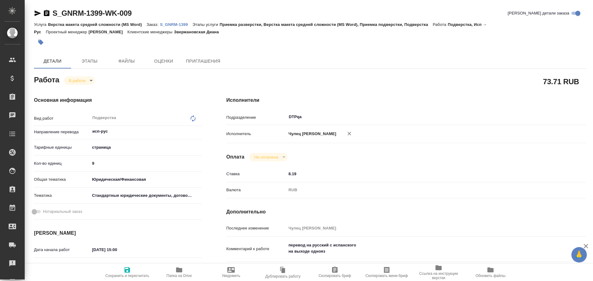
type textarea "x"
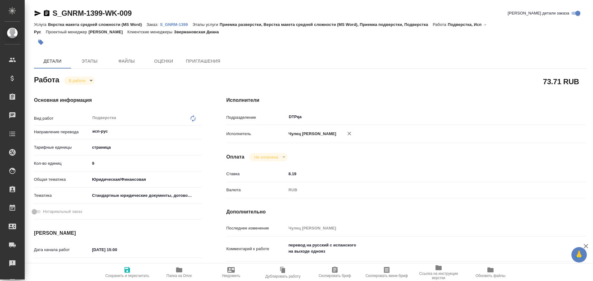
type textarea "x"
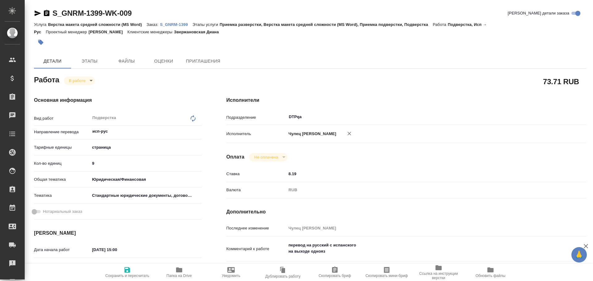
type textarea "x"
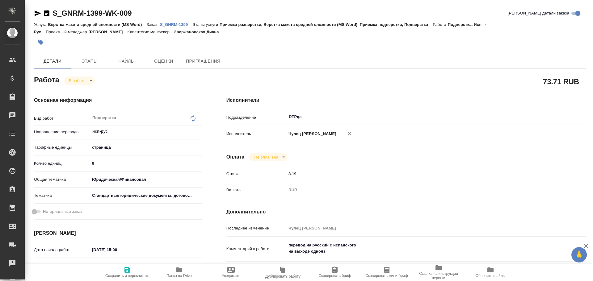
type textarea "x"
click at [179, 273] on icon "button" at bounding box center [179, 270] width 6 height 5
type textarea "x"
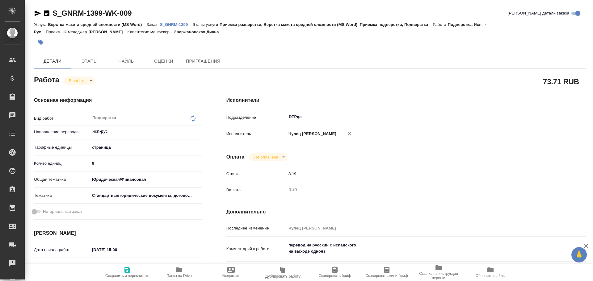
type textarea "x"
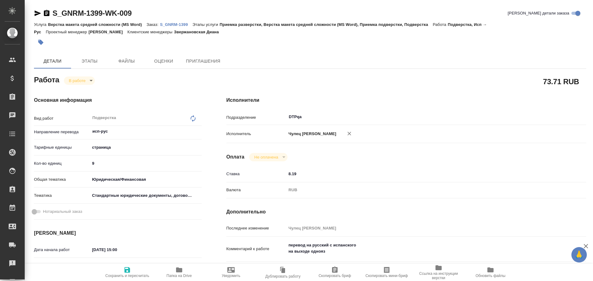
type textarea "x"
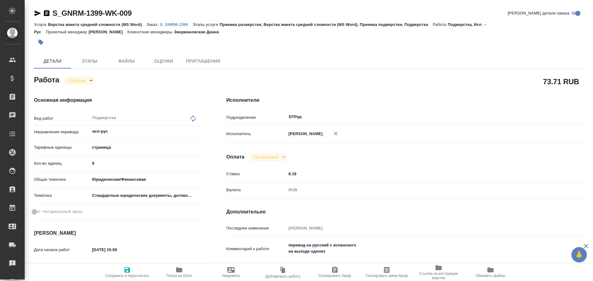
type textarea "x"
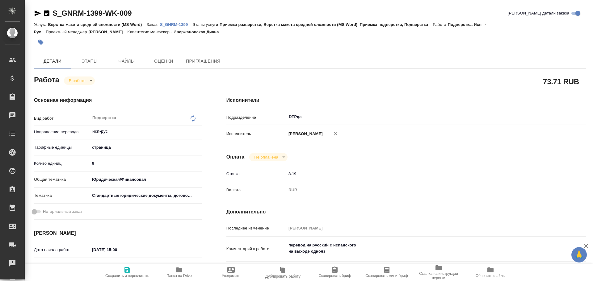
type textarea "x"
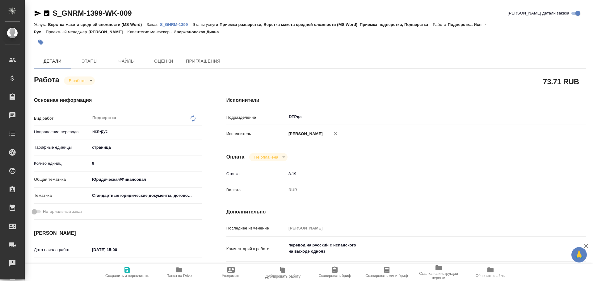
type textarea "x"
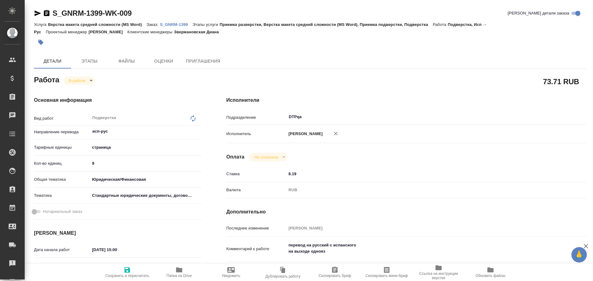
type textarea "x"
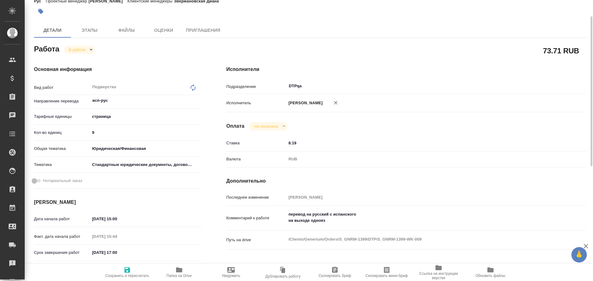
type textarea "x"
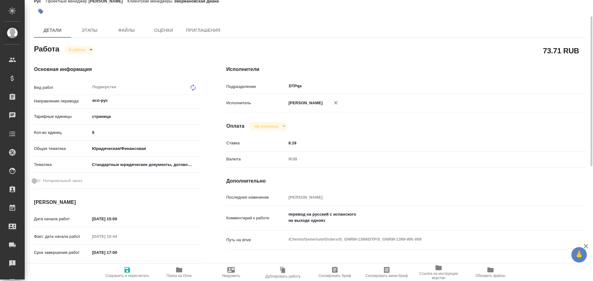
click at [183, 275] on span "Папка на Drive" at bounding box center [179, 276] width 25 height 4
type textarea "x"
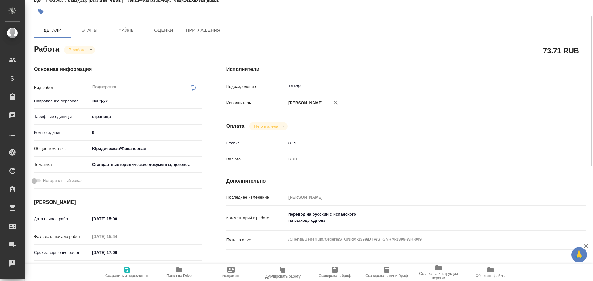
type textarea "x"
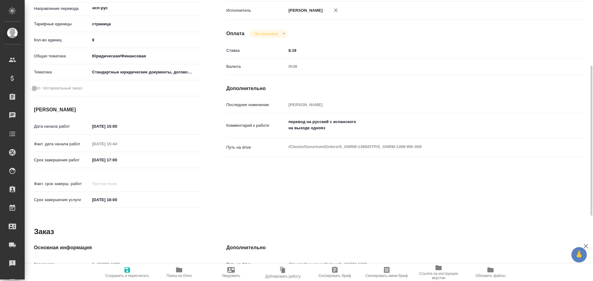
type textarea "x"
click at [344, 132] on textarea "перевод на русский с испанского на выходе однояз" at bounding box center [421, 125] width 269 height 17
type textarea "x"
type textarea "перевод на русский с испанского на выходе однояз"
type textarea "x"
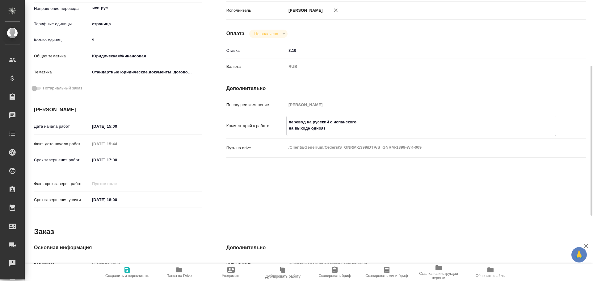
type textarea "x"
type textarea "перевод на русский с испанского на выходе однояз Р"
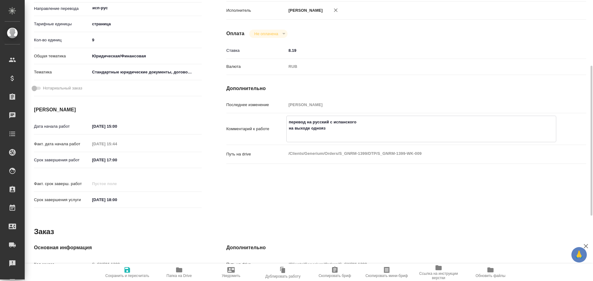
type textarea "x"
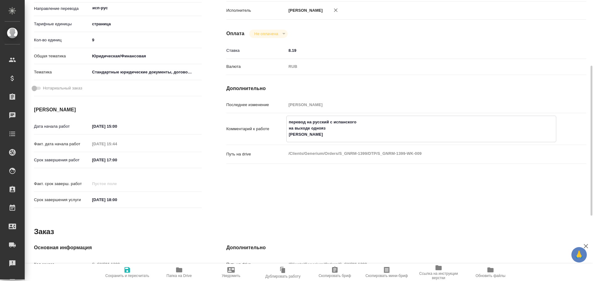
type textarea "перевод на русский с испанского на выходе однояз Ра"
type textarea "x"
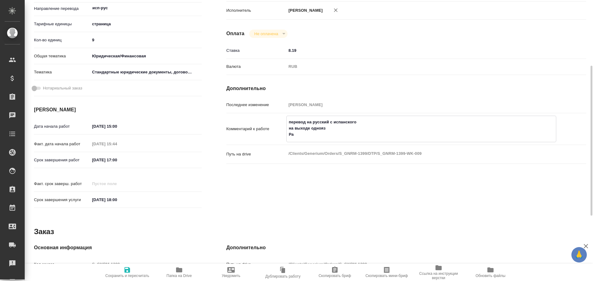
type textarea "x"
type textarea "перевод на русский с испанского на выходе однояз Раз"
type textarea "x"
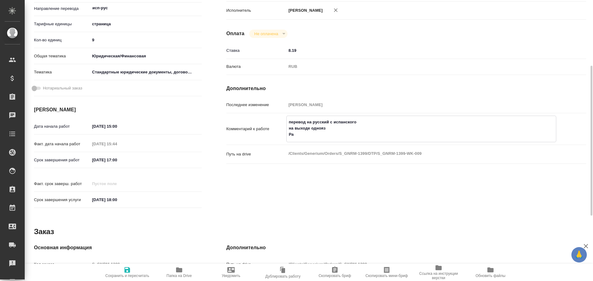
type textarea "x"
type textarea "перевод на русский с испанского на выходе однояз Разб"
type textarea "x"
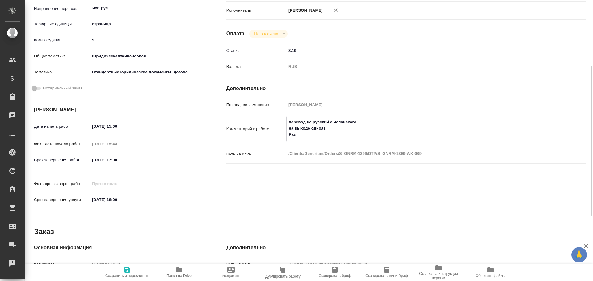
type textarea "x"
type textarea "перевод на русский с испанского на выходе однояз Разбо"
type textarea "x"
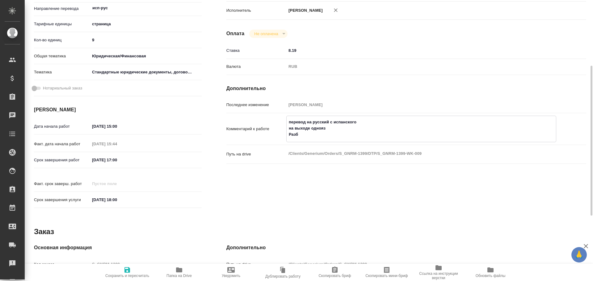
type textarea "x"
type textarea "перевод на русский с испанского на выходе однояз Разбор"
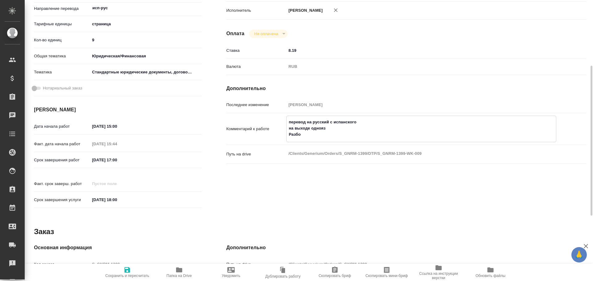
type textarea "x"
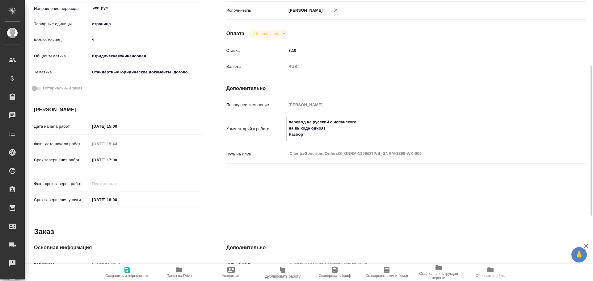
type textarea "перевод на русский с испанского на выходе однояз Разбор"
type textarea "x"
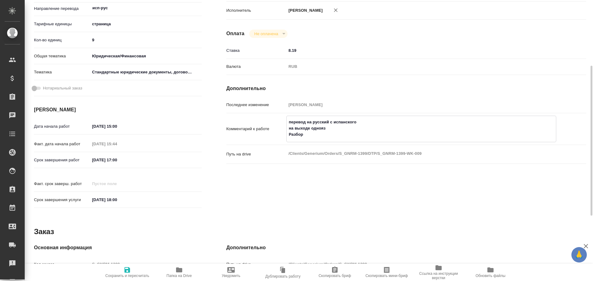
paste textarea "https://drive.awatera.com/f/10686198"
type textarea "x"
type textarea "перевод на русский с испанского на выходе однояз Разбор https://drive.awatera.c…"
type textarea "x"
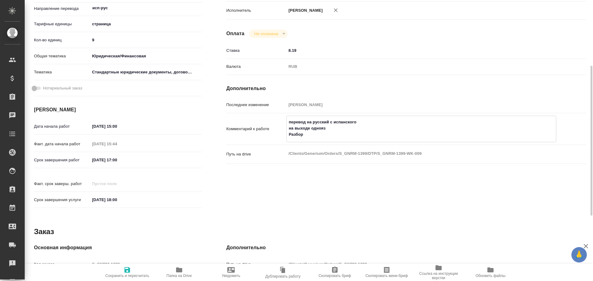
type textarea "x"
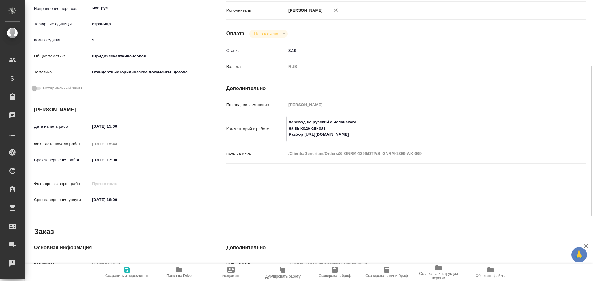
type textarea "x"
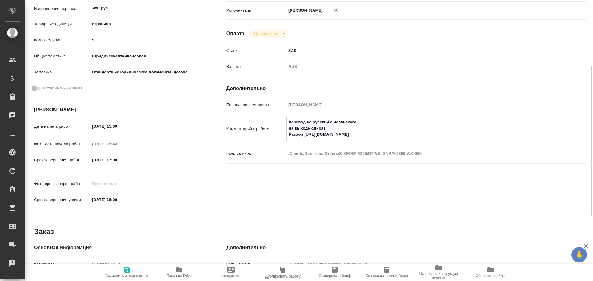
type textarea "x"
type textarea "перевод на русский с испанского на выходе однояз Разбор https://drive.awatera.c…"
type textarea "x"
click at [120, 275] on span "Сохранить и пересчитать" at bounding box center [127, 276] width 44 height 4
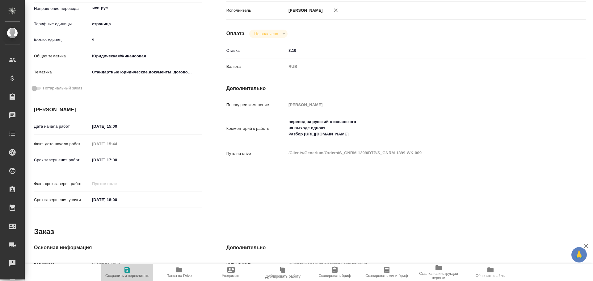
type textarea "x"
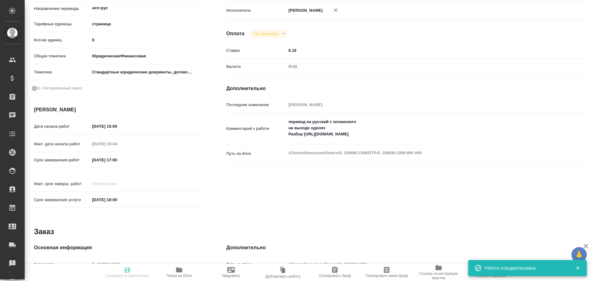
type textarea "x"
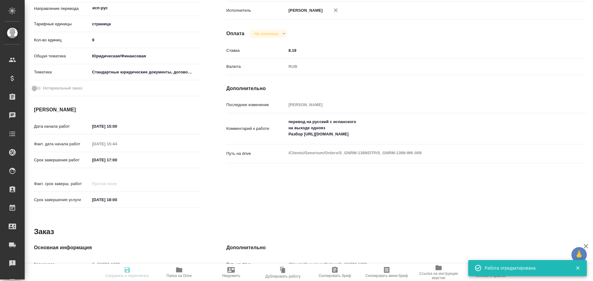
type textarea "x"
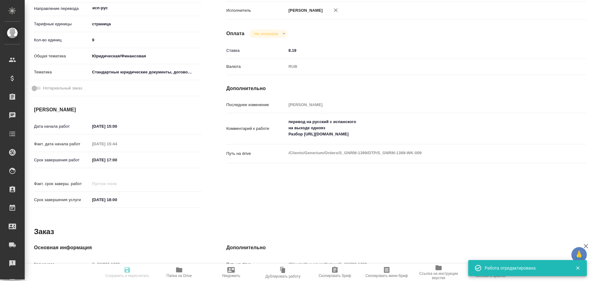
type input "inProgress"
type textarea "Подверстка"
type textarea "x"
type input "исп-рус"
type input "5a8b1489cc6b4906c91bfdb2"
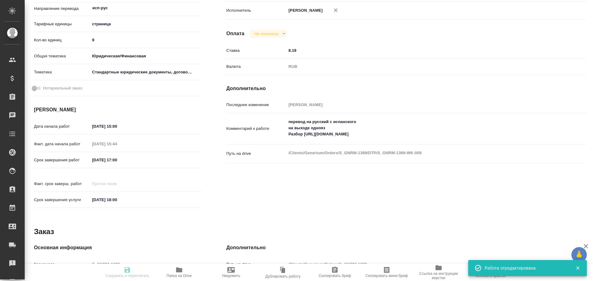
type input "9"
type input "yr-fn"
type input "5f647205b73bc97568ca66bf"
type input "14.10.2025 15:00"
type input "14.10.2025 15:44"
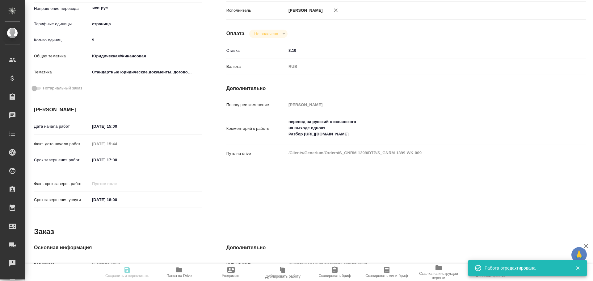
type input "14.10.2025 17:00"
type input "14.10.2025 18:00"
type input "DTPqa"
type input "notPayed"
type input "8.19"
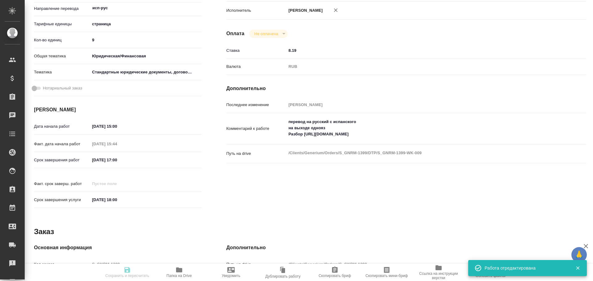
type input "RUB"
type input "[PERSON_NAME]"
type textarea "перевод на русский с испанского на выходе однояз Разбор https://drive.awatera.c…"
type textarea "x"
type textarea "/Clients/Generium/Orders/S_GNRM-1399/DTP/S_GNRM-1399-WK-009"
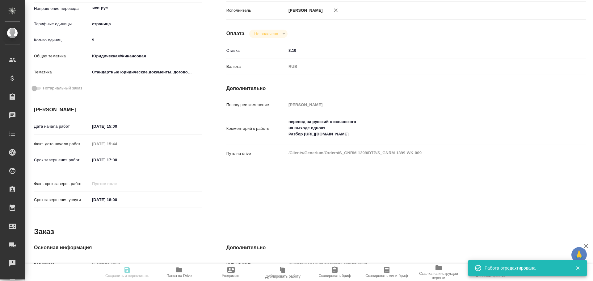
type textarea "x"
type input "S_GNRM-1399"
type input "Верстка макета средней сложности (MS Word)"
type input "Приемка разверстки, Верстка макета средней сложности (MS Word), Приемка подверс…"
type input "Звержановская Диана"
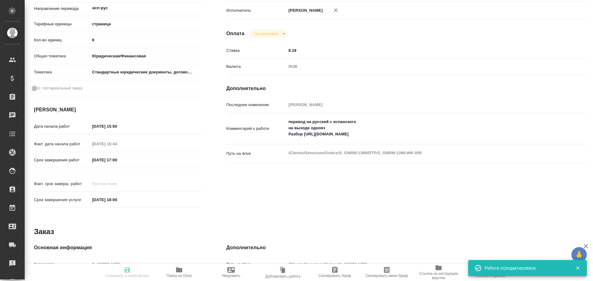
type input "[PERSON_NAME]"
type input "/Clients/Generium/Orders/S_GNRM-1399"
type textarea "x"
type textarea "перевод на русский с испанского"
type textarea "x"
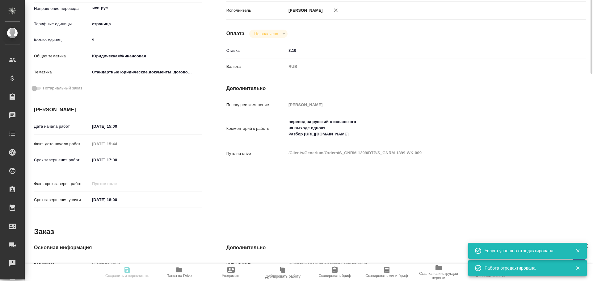
type textarea "x"
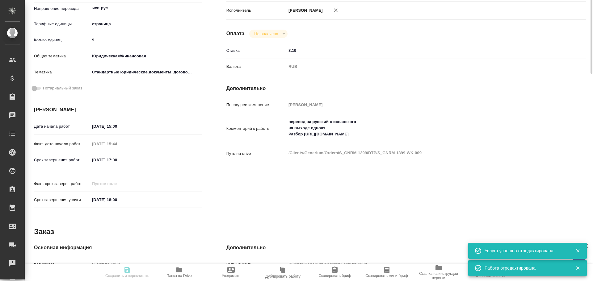
scroll to position [31, 0]
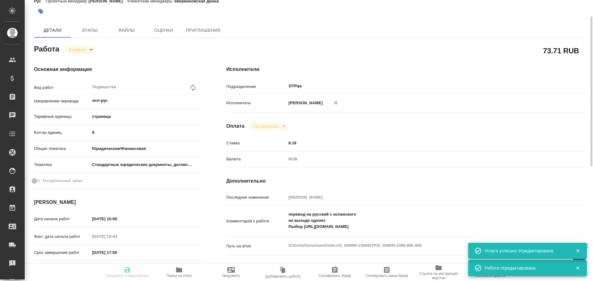
type textarea "x"
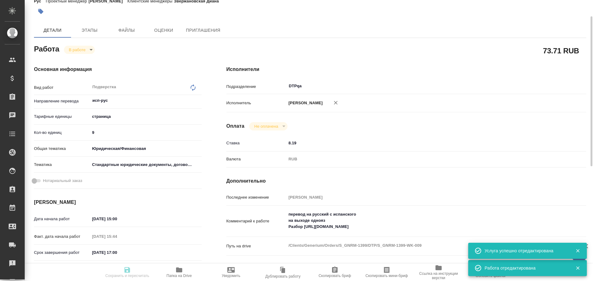
type textarea "x"
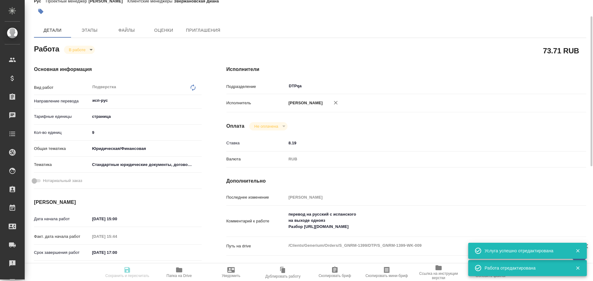
type textarea "x"
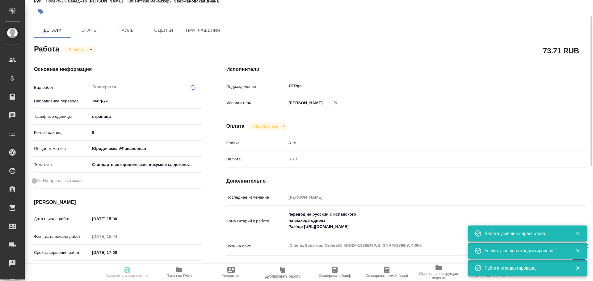
type input "inProgress"
type textarea "Подверстка"
type textarea "x"
type input "исп-рус"
type input "5a8b1489cc6b4906c91bfdb2"
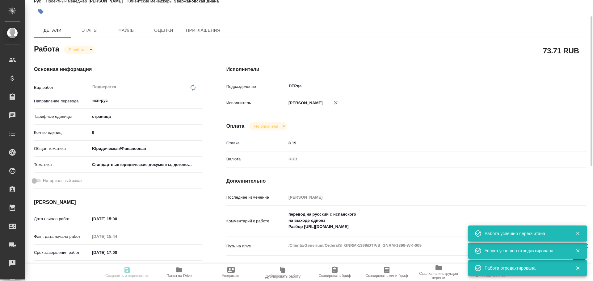
type input "9"
type input "yr-fn"
type input "5f647205b73bc97568ca66bf"
type input "14.10.2025 15:00"
type input "14.10.2025 15:44"
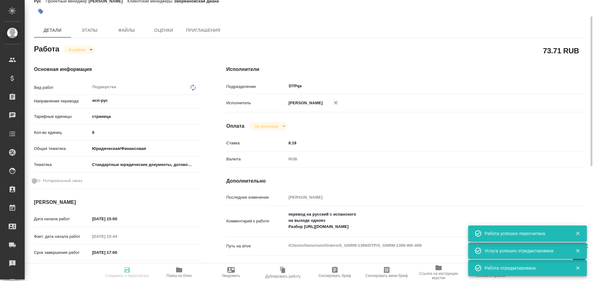
type input "14.10.2025 17:00"
type input "14.10.2025 18:00"
type input "DTPqa"
type input "notPayed"
type input "8.19"
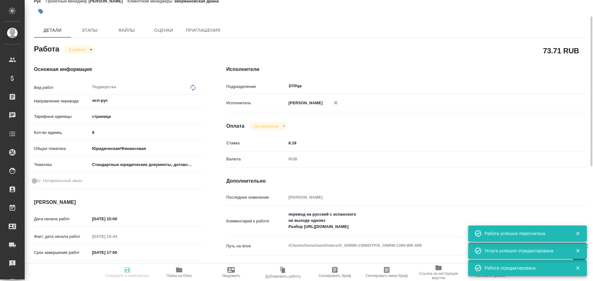
type input "RUB"
type input "[PERSON_NAME]"
type textarea "перевод на русский с испанского на выходе однояз Разбор https://drive.awatera.c…"
type textarea "x"
type textarea "/Clients/Generium/Orders/S_GNRM-1399/DTP/S_GNRM-1399-WK-009"
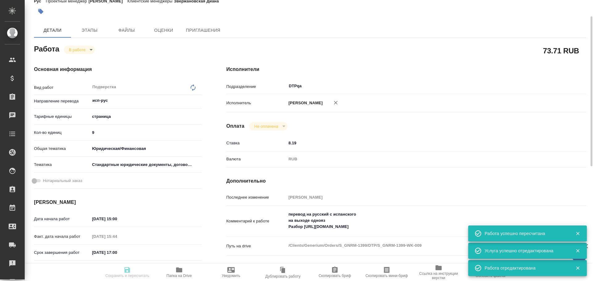
type textarea "x"
type input "S_GNRM-1399"
type input "Верстка макета средней сложности (MS Word)"
type input "Приемка разверстки, Верстка макета средней сложности (MS Word), Приемка подверс…"
type input "Звержановская Диана"
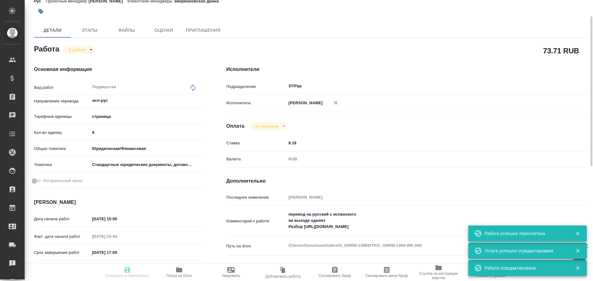
type input "[PERSON_NAME]"
type input "/Clients/Generium/Orders/S_GNRM-1399"
type textarea "x"
type textarea "перевод на русский с испанского"
type textarea "x"
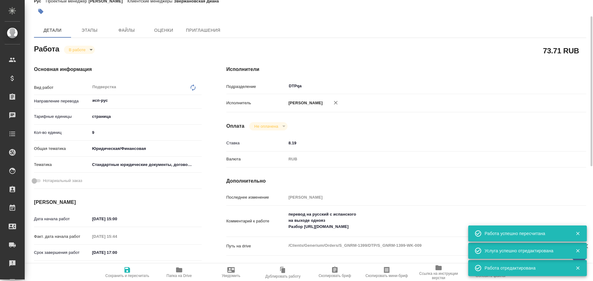
type textarea "x"
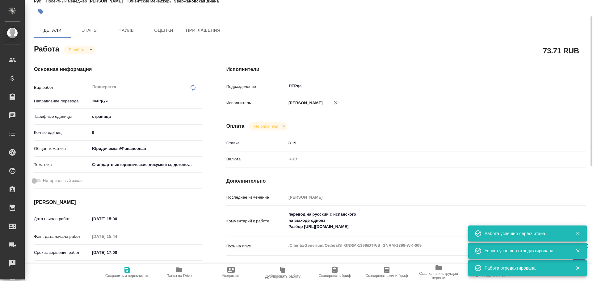
type textarea "x"
click at [78, 48] on body "🙏 .cls-1 fill:#fff; AWATERA Chulets Elena Клиенты Спецификации Заказы 0 Чаты To…" at bounding box center [296, 140] width 593 height 281
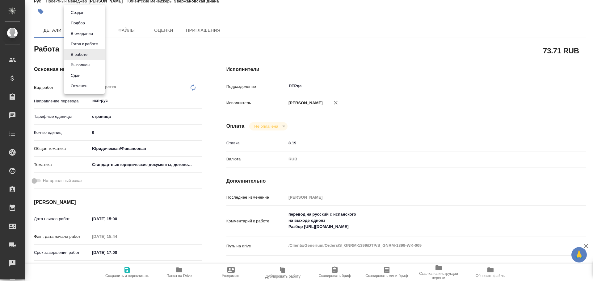
click at [85, 63] on button "Выполнен" at bounding box center [80, 65] width 23 height 7
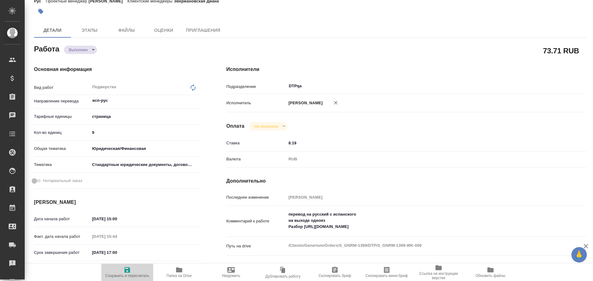
click at [135, 273] on span "Сохранить и пересчитать" at bounding box center [127, 273] width 44 height 12
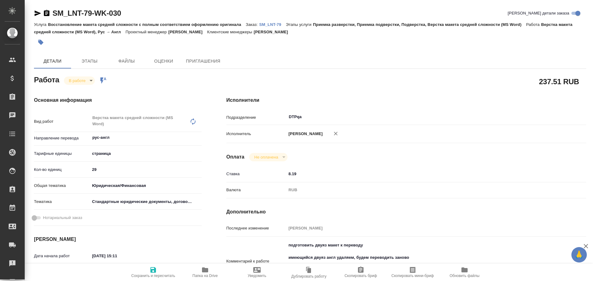
type textarea "x"
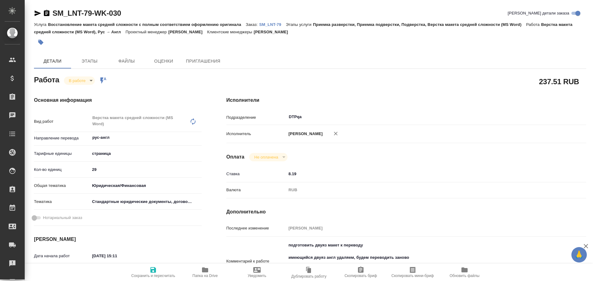
type textarea "x"
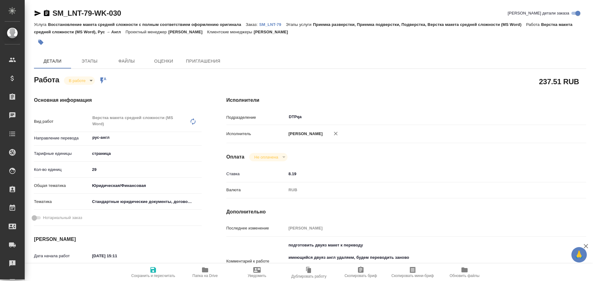
type textarea "x"
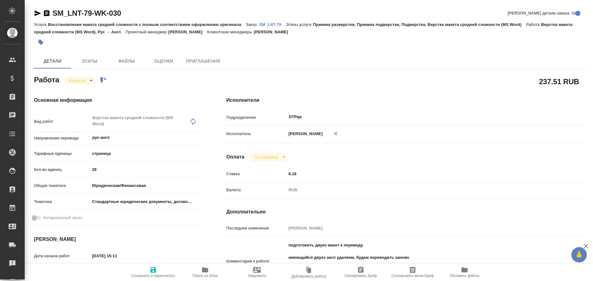
scroll to position [62, 0]
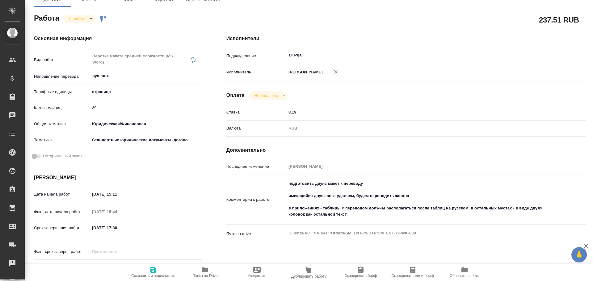
type textarea "x"
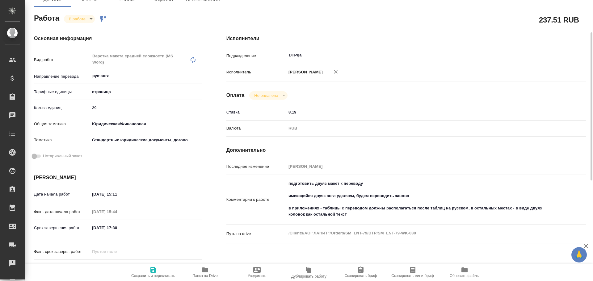
type textarea "x"
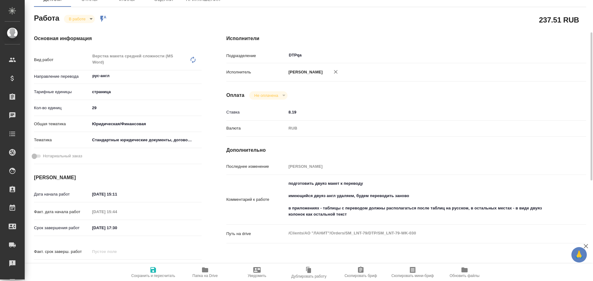
type textarea "x"
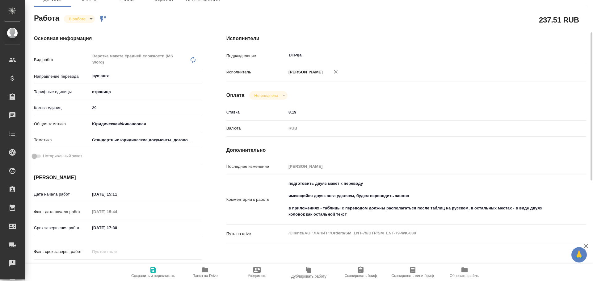
drag, startPoint x: 202, startPoint y: 269, endPoint x: 240, endPoint y: 261, distance: 38.4
click at [203, 269] on icon "button" at bounding box center [205, 270] width 6 height 5
drag, startPoint x: 323, startPoint y: 207, endPoint x: 468, endPoint y: 206, distance: 145.5
click at [468, 206] on textarea "подготовить двуяз макет к переводу имеющийся двуяз англ удаляем, будем переводи…" at bounding box center [421, 199] width 269 height 41
click at [446, 221] on div "подготовить двуяз макет к переводу имеющийся двуяз англ удаляем, будем переводи…" at bounding box center [421, 200] width 270 height 44
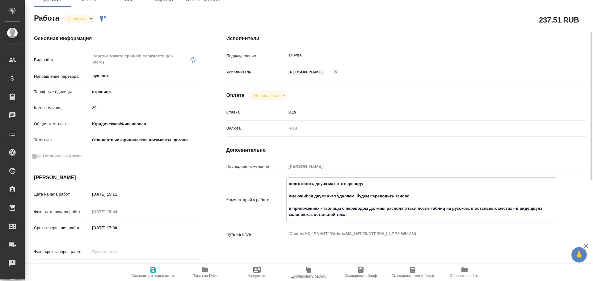
type textarea "x"
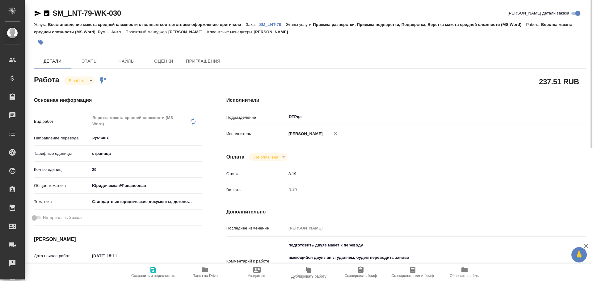
click at [272, 24] on p "SM_LNT-79" at bounding box center [272, 24] width 27 height 5
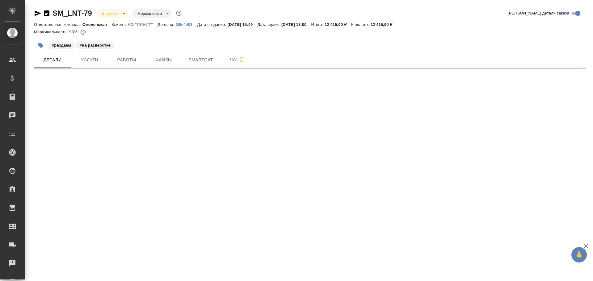
select select "RU"
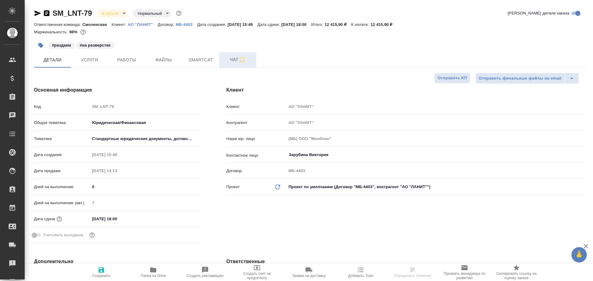
type textarea "x"
click at [226, 57] on span "Чат" at bounding box center [238, 60] width 30 height 8
type textarea "x"
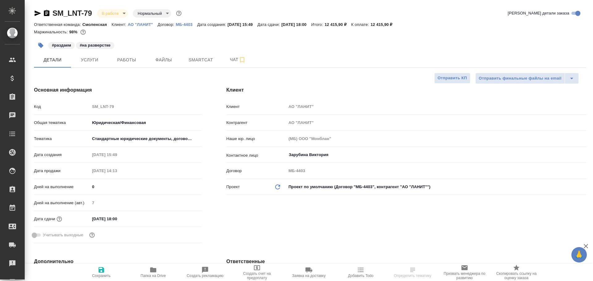
type textarea "x"
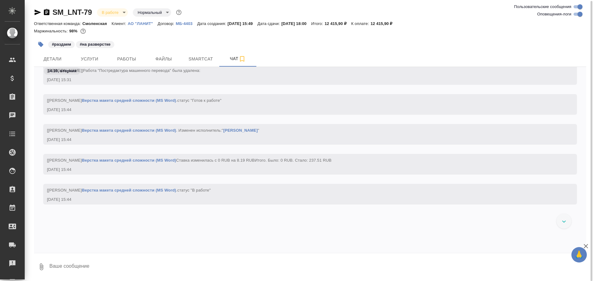
scroll to position [2019, 0]
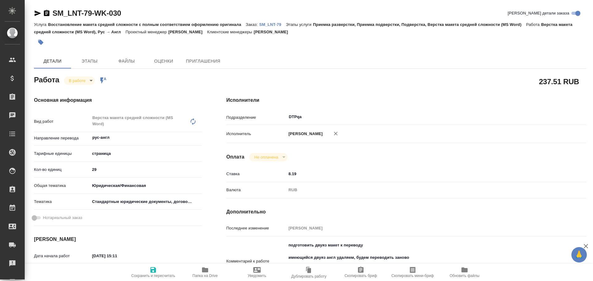
type textarea "x"
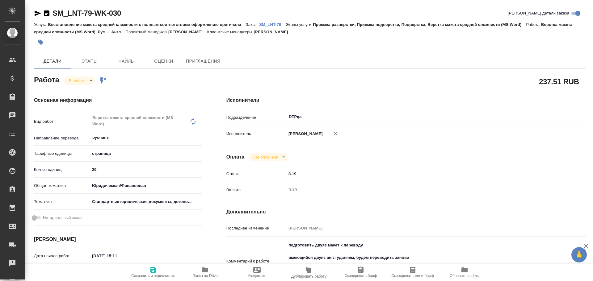
type textarea "x"
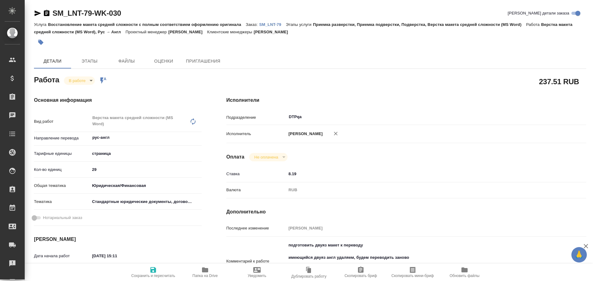
type textarea "x"
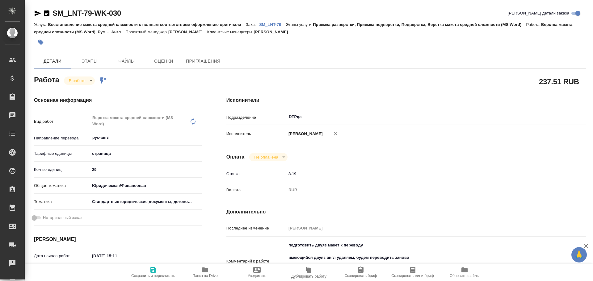
click at [38, 14] on icon "button" at bounding box center [38, 14] width 6 height 6
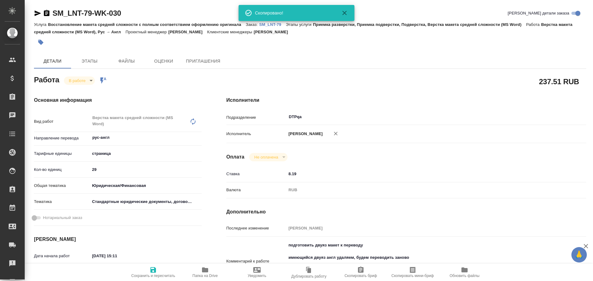
type textarea "x"
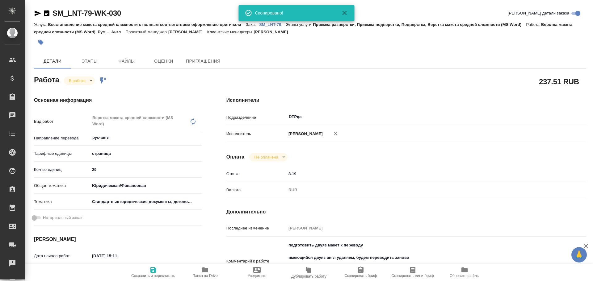
type textarea "x"
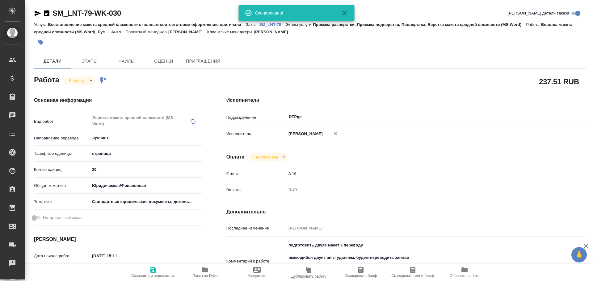
type textarea "x"
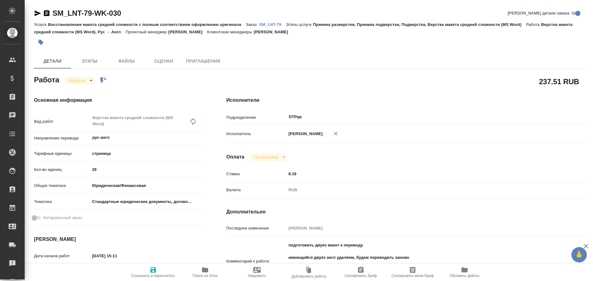
type textarea "x"
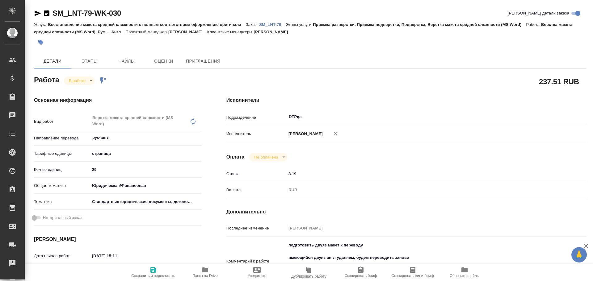
type textarea "x"
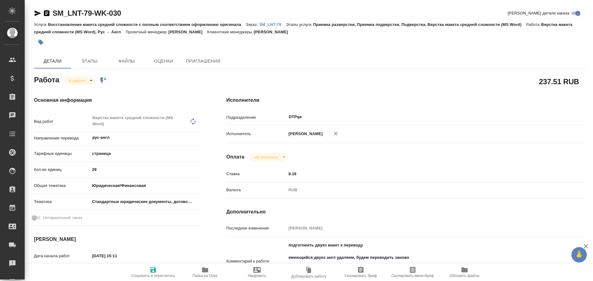
type textarea "x"
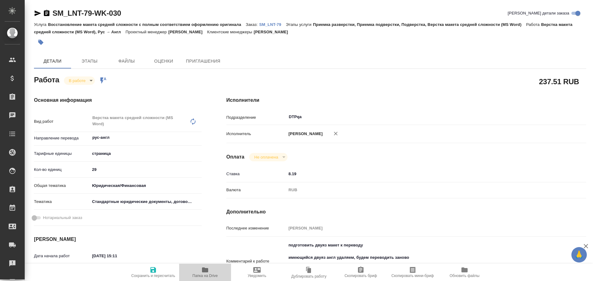
click at [207, 275] on span "Папка на Drive" at bounding box center [205, 276] width 25 height 4
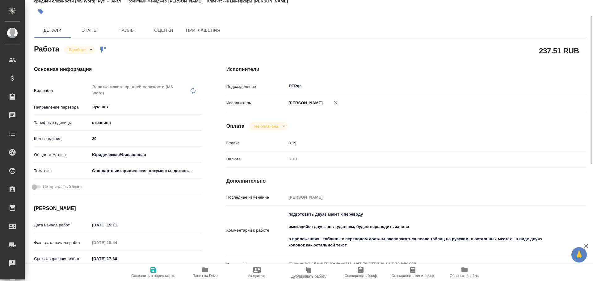
type textarea "x"
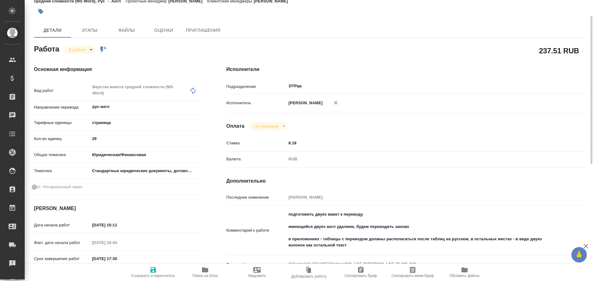
type textarea "x"
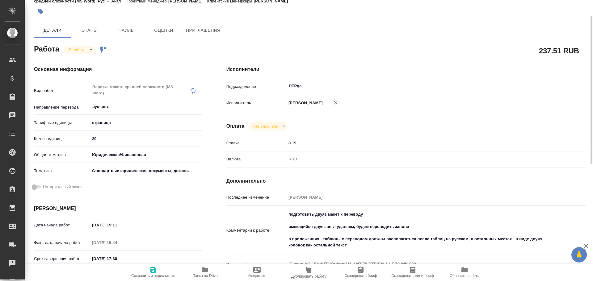
scroll to position [62, 0]
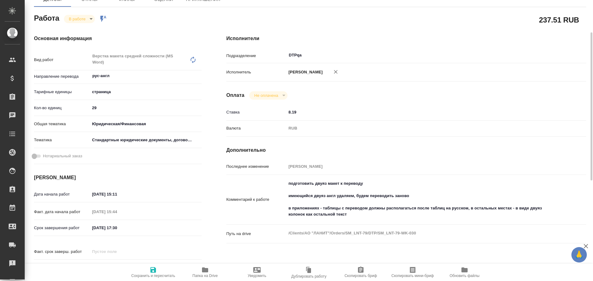
type textarea "x"
click at [351, 214] on textarea "подготовить двуяз макет к переводу имеющийся двуяз англ удаляем, будем переводи…" at bounding box center [421, 199] width 269 height 41
type textarea "x"
type textarea "подготовить двуяз макет к переводу имеющийся двуяз англ удаляем, будем переводи…"
type textarea "x"
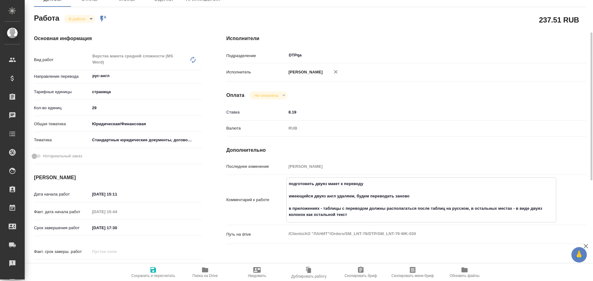
type textarea "x"
type textarea "подготовить двуяз макет к переводу имеющийся двуяз англ удаляем, будем переводи…"
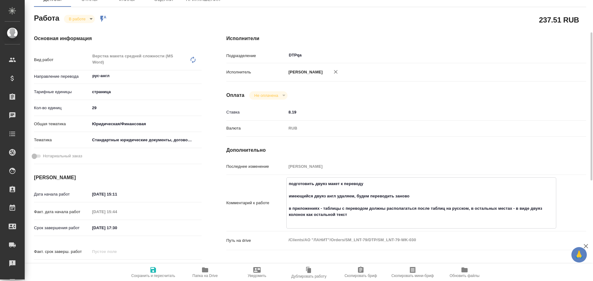
type textarea "x"
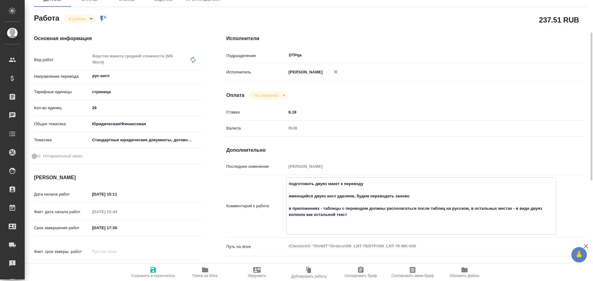
type textarea "подготовить двуяз макет к переводу имеющийся двуяз англ удаляем, будем переводи…"
type textarea "x"
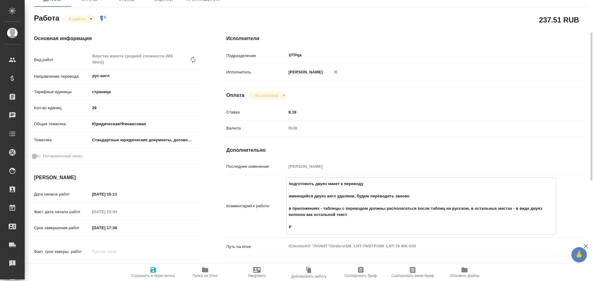
type textarea "x"
type textarea "подготовить двуяз макет к переводу имеющийся двуяз англ удаляем, будем переводи…"
type textarea "x"
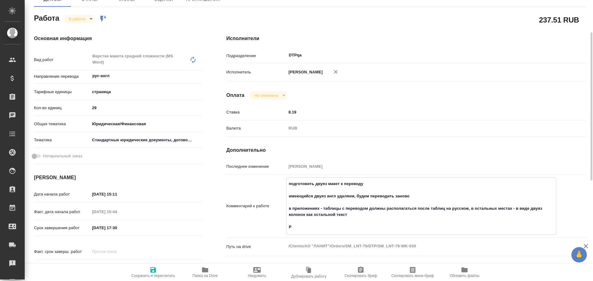
type textarea "x"
type textarea "подготовить двуяз макет к переводу имеющийся двуяз англ удаляем, будем переводи…"
type textarea "x"
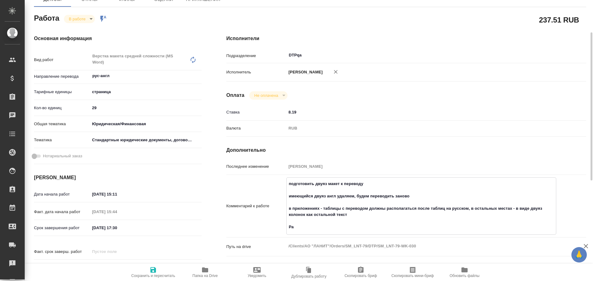
type textarea "x"
type textarea "подготовить двуяз макет к переводу имеющийся двуяз англ удаляем, будем переводи…"
type textarea "x"
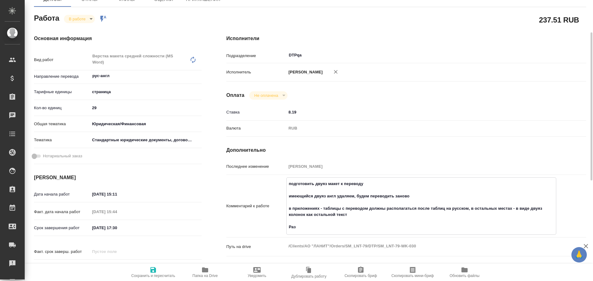
type textarea "x"
type textarea "подготовить двуяз макет к переводу имеющийся двуяз англ удаляем, будем переводи…"
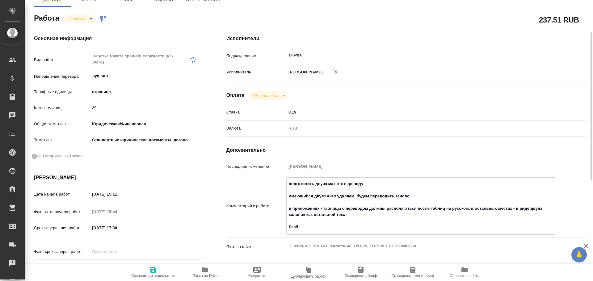
type textarea "x"
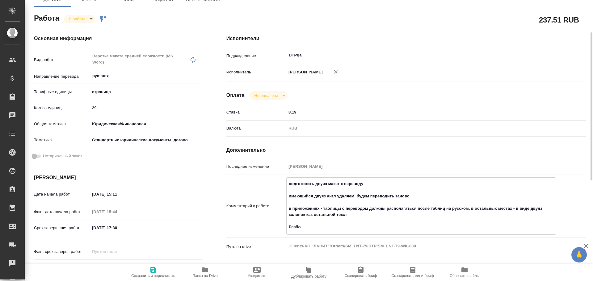
type textarea "подготовить двуяз макет к переводу имеющийся двуяз англ удаляем, будем переводи…"
type textarea "x"
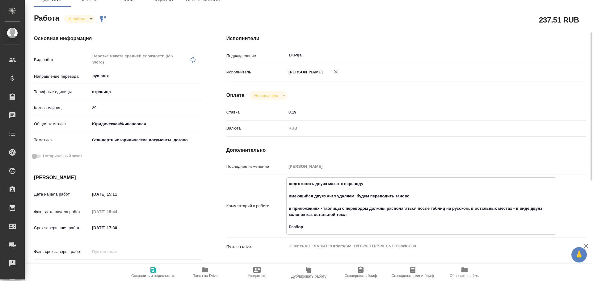
type textarea "x"
type textarea "подготовить двуяз макет к переводу имеющийся двуяз англ удаляем, будем переводи…"
type textarea "x"
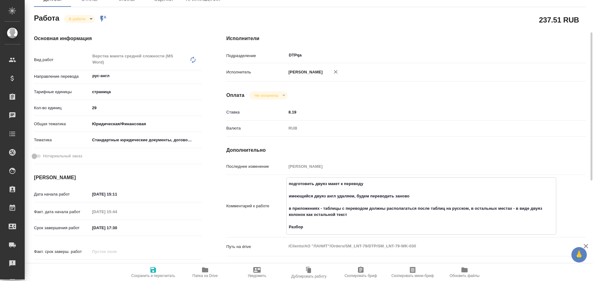
type textarea "x"
paste textarea "https://drive.awatera.com/f/10706927"
type textarea "x"
type textarea "подготовить двуяз макет к переводу имеющийся двуяз англ удаляем, будем переводи…"
type textarea "x"
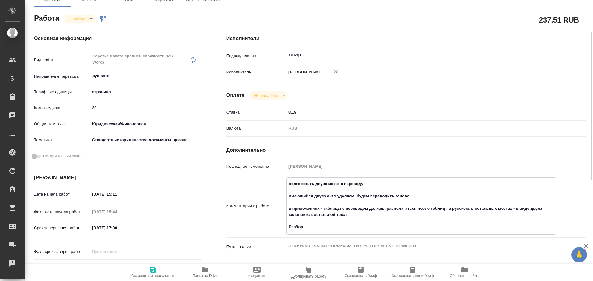
type textarea "x"
type textarea "подготовить двуяз макет к переводу имеющийся двуяз англ удаляем, будем переводи…"
type textarea "x"
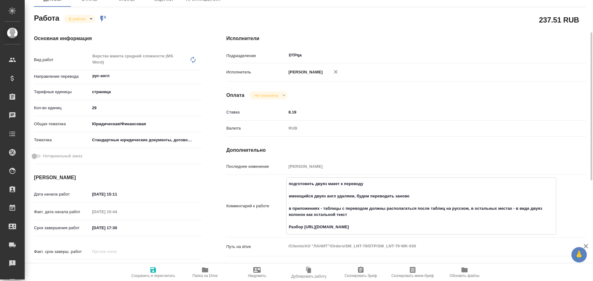
click at [149, 274] on span "Сохранить и пересчитать" at bounding box center [153, 273] width 44 height 12
type textarea "x"
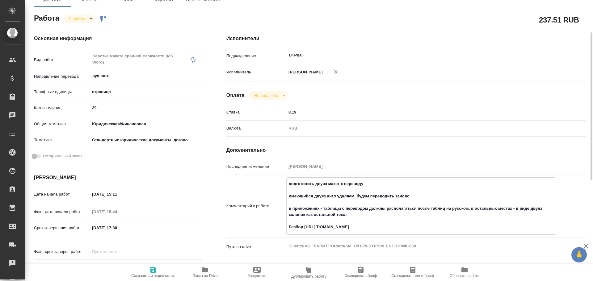
type textarea "x"
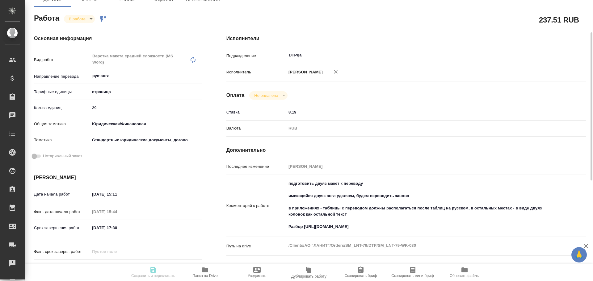
type textarea "x"
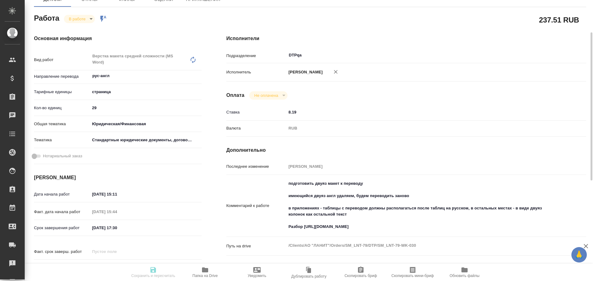
type textarea "x"
type input "inProgress"
type textarea "Верстка макета средней сложности (MS Word)"
type textarea "x"
type input "рус-англ"
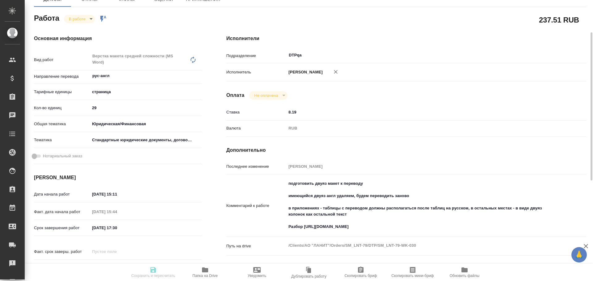
type input "5a8b1489cc6b4906c91bfdb2"
type input "29"
type input "yr-fn"
type input "5f647205b73bc97568ca66bf"
type input "14.10.2025 15:11"
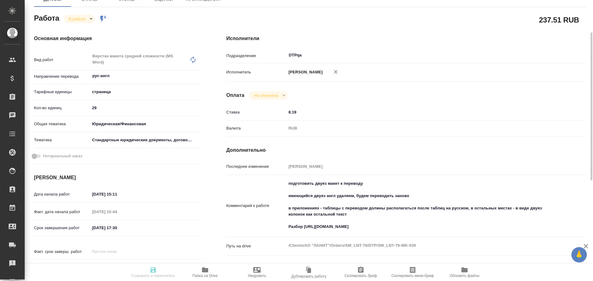
type input "14.10.2025 15:44"
type input "14.10.2025 17:30"
type input "20.10.2025 16:00"
type input "DTPqa"
type input "notPayed"
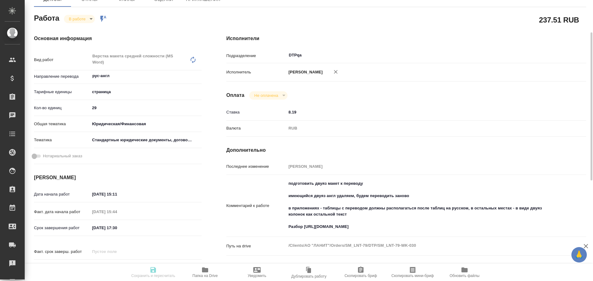
type input "8.19"
type input "RUB"
type input "[PERSON_NAME]"
type textarea "подготовить двуяз макет к переводу имеющийся двуяз англ удаляем, будем переводи…"
type textarea "x"
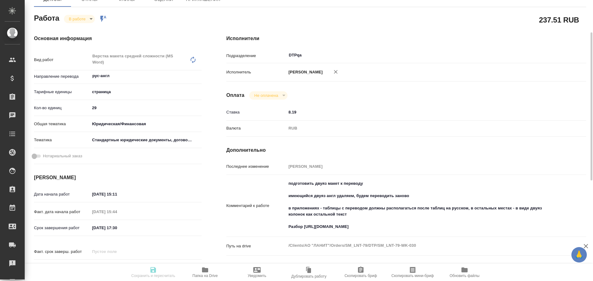
type textarea "/Clients/АО "ЛАНИТ"/Orders/SM_LNT-79/DTP/SM_LNT-79-WK-030"
type textarea "x"
type input "SM_LNT-79"
type input "Восстановление макета средней сложности с полным соответствием оформлению ориги…"
type input "Приемка разверстки, Приемка подверстки, Подверстка, Верстка макета средней слож…"
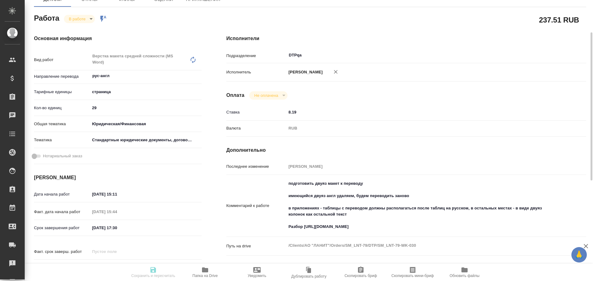
type input "Шульгина Анна"
type input "[PERSON_NAME]"
type input "/Clients/АО "ЛАНИТ"/Orders/SM_LNT-79"
type textarea "x"
type textarea "договор ру-англ итоговый файл - ворд (с сохранением формата) где уже есть перев…"
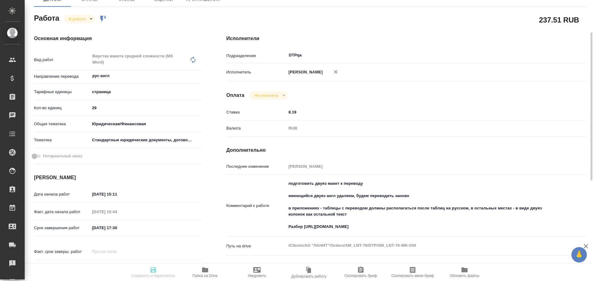
type textarea "x"
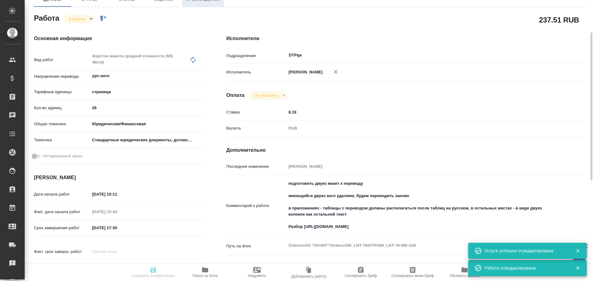
type textarea "x"
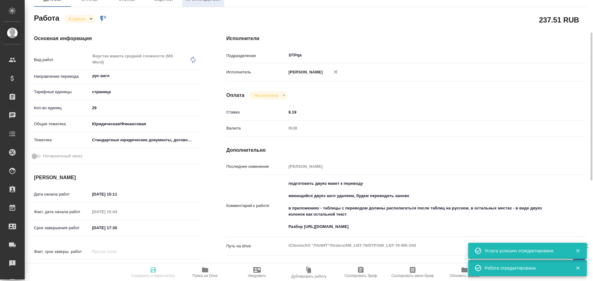
type textarea "x"
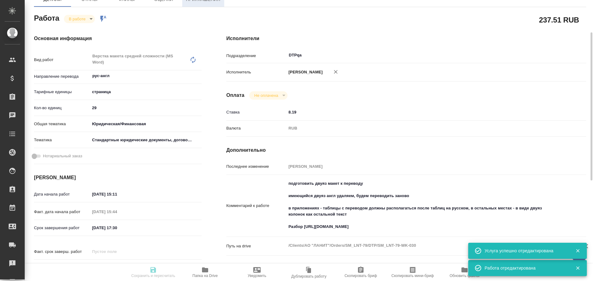
type textarea "x"
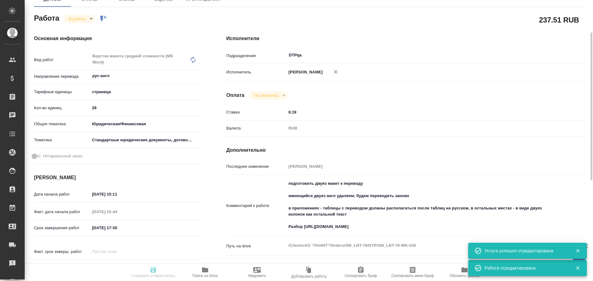
type input "inProgress"
type textarea "Верстка макета средней сложности (MS Word)"
type textarea "x"
type input "рус-англ"
type input "5a8b1489cc6b4906c91bfdb2"
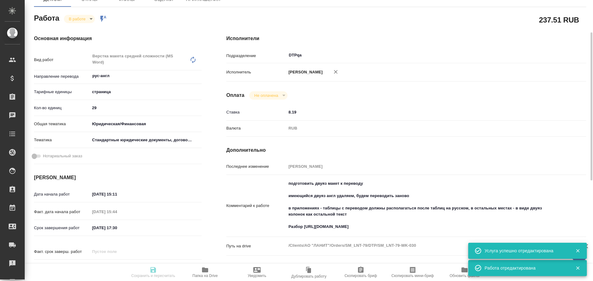
type input "29"
type input "yr-fn"
type input "5f647205b73bc97568ca66bf"
type input "14.10.2025 15:11"
type input "14.10.2025 15:44"
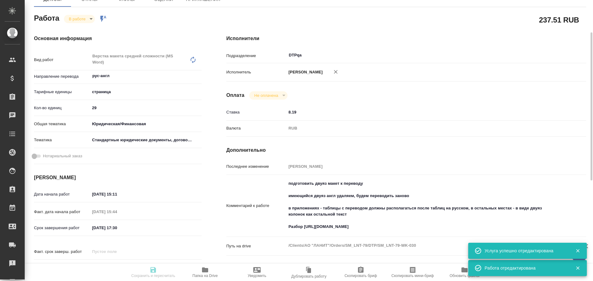
type input "14.10.2025 17:30"
type input "20.10.2025 16:00"
type input "DTPqa"
type input "notPayed"
type input "8.19"
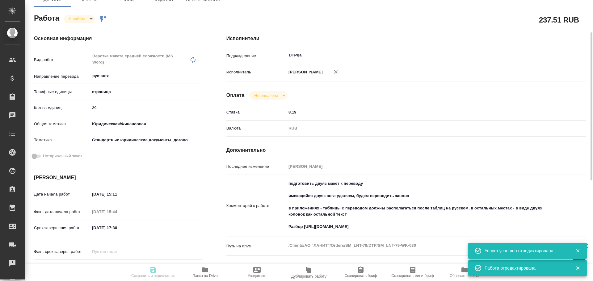
type input "RUB"
type input "[PERSON_NAME]"
type textarea "подготовить двуяз макет к переводу имеющийся двуяз англ удаляем, будем переводи…"
type textarea "x"
type textarea "/Clients/АО "ЛАНИТ"/Orders/SM_LNT-79/DTP/SM_LNT-79-WK-030"
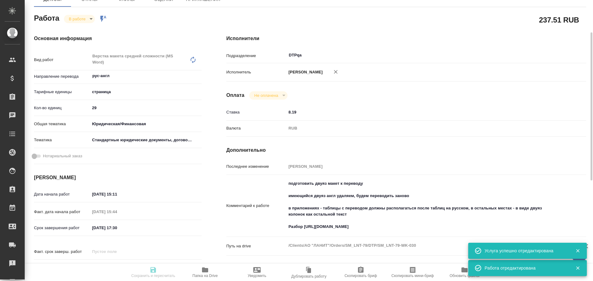
type textarea "x"
type input "SM_LNT-79"
type input "Восстановление макета средней сложности с полным соответствием оформлению ориги…"
type input "Приемка разверстки, Приемка подверстки, Подверстка, Верстка макета средней слож…"
type input "Шульгина Анна"
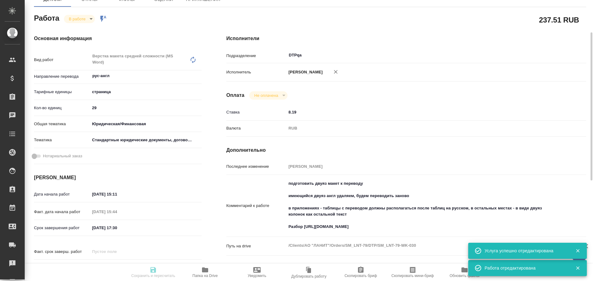
type input "[PERSON_NAME]"
type input "/Clients/АО "ЛАНИТ"/Orders/SM_LNT-79"
type textarea "x"
type textarea "договор ру-англ итоговый файл - ворд (с сохранением формата) где уже есть перев…"
type textarea "x"
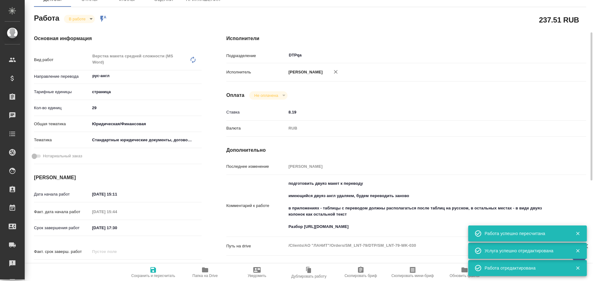
type textarea "x"
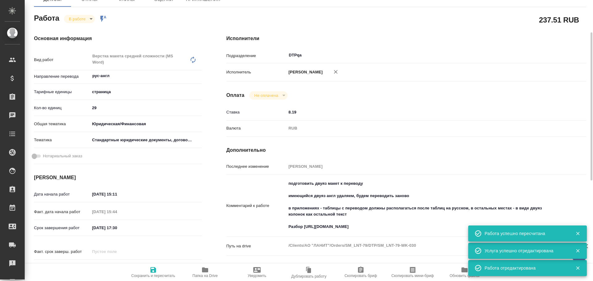
type textarea "x"
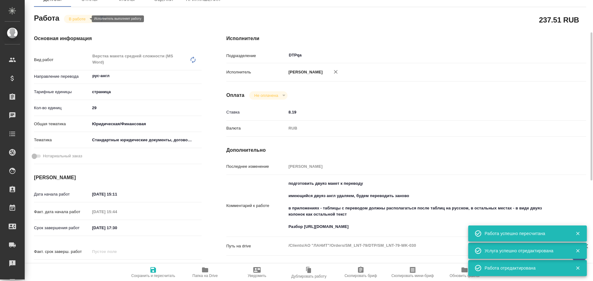
click at [74, 16] on body "🙏 .cls-1 fill:#fff; AWATERA Chulets Elena Клиенты Спецификации Заказы 0 Чаты To…" at bounding box center [296, 140] width 593 height 281
type textarea "x"
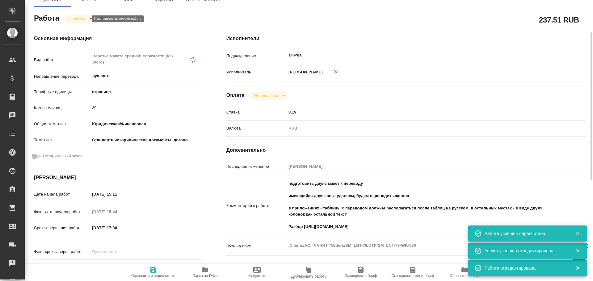
type textarea "x"
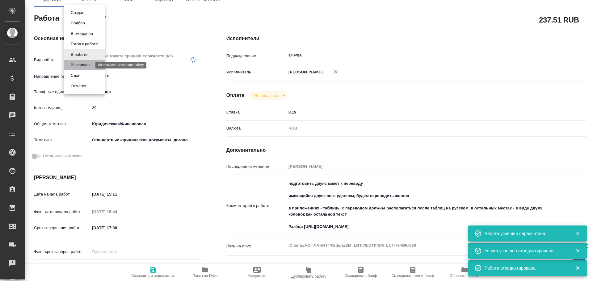
click at [80, 65] on button "Выполнен" at bounding box center [80, 65] width 23 height 7
type textarea "x"
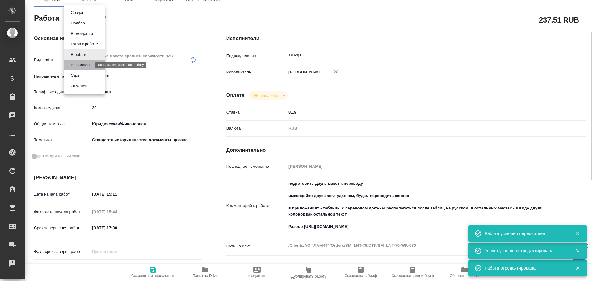
type textarea "x"
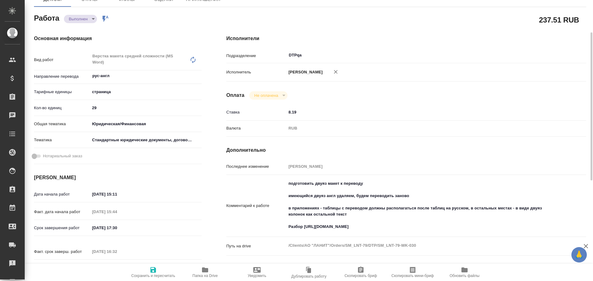
type textarea "x"
click at [157, 274] on icon "button" at bounding box center [153, 270] width 7 height 7
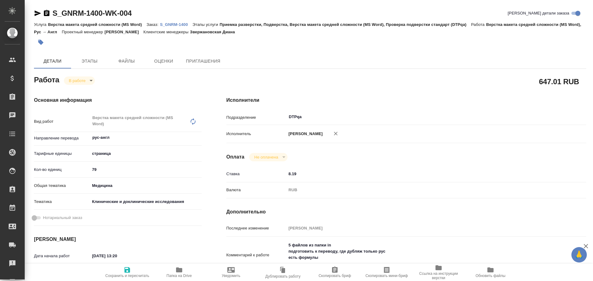
type textarea "x"
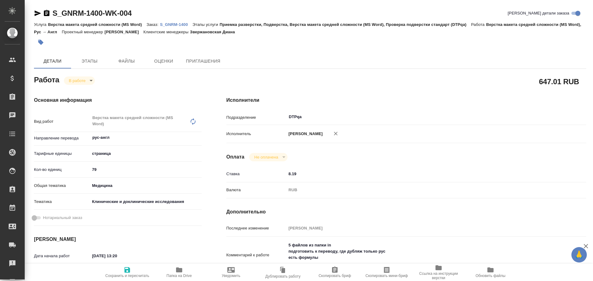
type textarea "x"
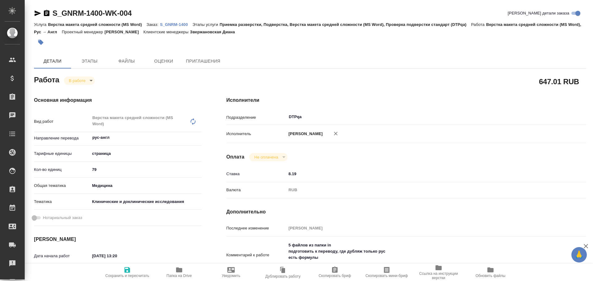
type textarea "x"
